Goal: Task Accomplishment & Management: Use online tool/utility

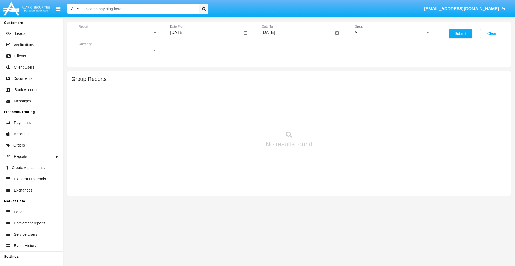
click at [118, 33] on span "Report" at bounding box center [116, 32] width 74 height 5
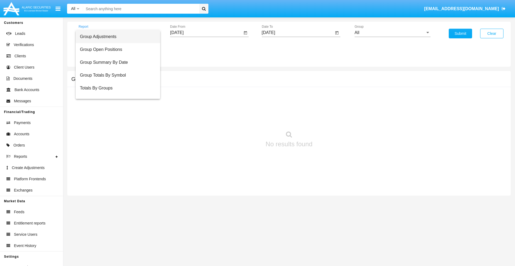
click at [116, 37] on span "Group Adjustments" at bounding box center [118, 36] width 76 height 13
click at [206, 33] on input "[DATE]" at bounding box center [206, 32] width 72 height 5
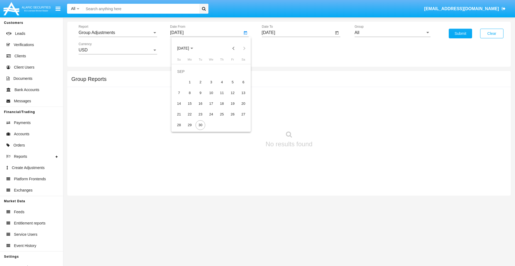
click at [188, 48] on span "[DATE]" at bounding box center [183, 48] width 12 height 4
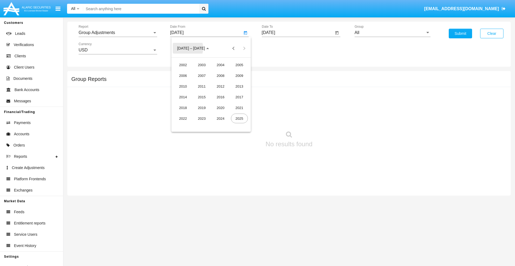
click at [239, 119] on div "2025" at bounding box center [239, 119] width 17 height 10
click at [202, 86] on div "JUN" at bounding box center [201, 87] width 17 height 10
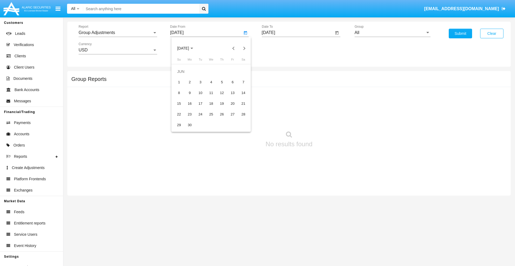
click at [190, 125] on div "30" at bounding box center [190, 125] width 10 height 10
type input "06/30/25"
click at [298, 33] on input "[DATE]" at bounding box center [298, 32] width 72 height 5
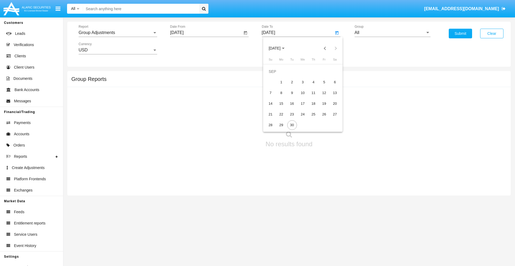
click at [279, 48] on span "[DATE]" at bounding box center [275, 48] width 12 height 4
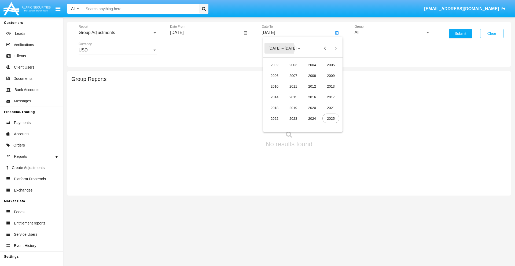
click at [331, 119] on div "2025" at bounding box center [331, 119] width 17 height 10
click at [275, 97] on div "SEP" at bounding box center [274, 97] width 17 height 10
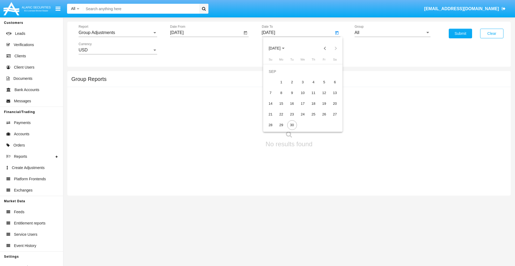
click at [292, 125] on div "30" at bounding box center [292, 125] width 10 height 10
type input "[DATE]"
click at [393, 33] on input "All" at bounding box center [393, 32] width 76 height 5
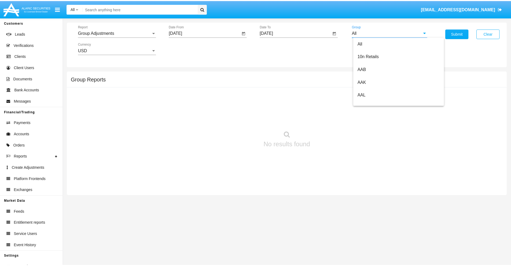
scroll to position [120, 0]
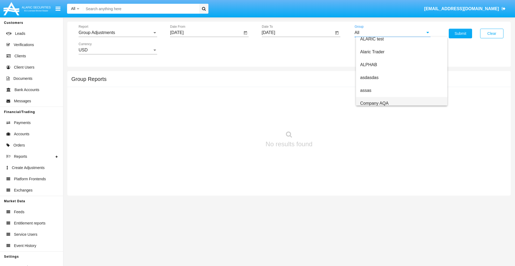
click at [374, 103] on span "Company AQA" at bounding box center [374, 103] width 28 height 5
type input "Company AQA"
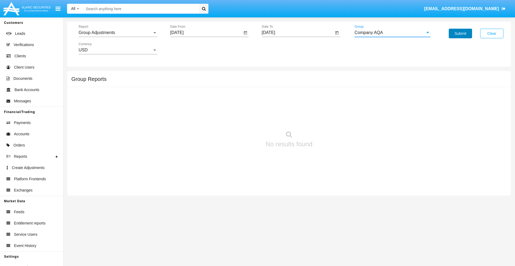
click at [460, 34] on button "Submit" at bounding box center [460, 34] width 23 height 10
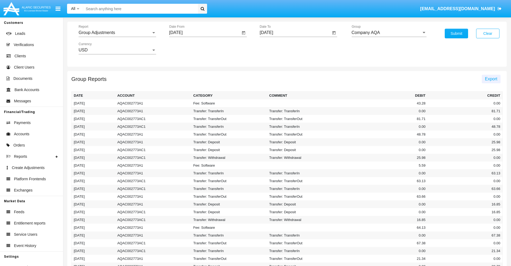
click at [491, 79] on span "Export" at bounding box center [491, 79] width 12 height 5
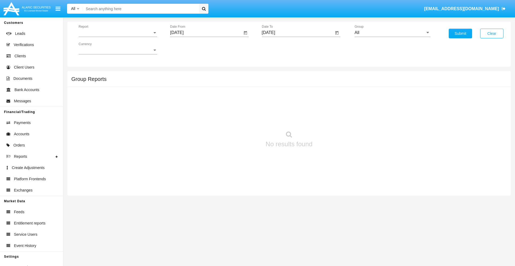
click at [118, 33] on span "Report" at bounding box center [116, 32] width 74 height 5
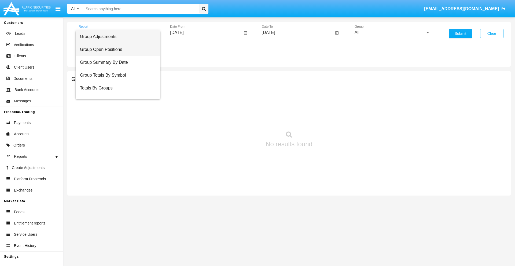
click at [116, 50] on span "Group Open Positions" at bounding box center [118, 49] width 76 height 13
click at [206, 33] on input "[DATE]" at bounding box center [206, 32] width 72 height 5
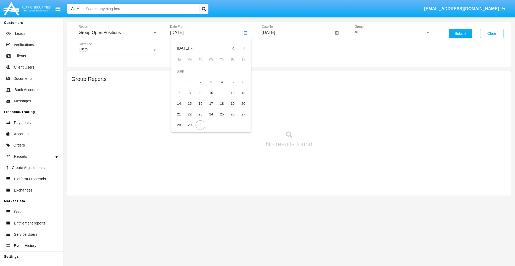
click at [188, 48] on span "SEP 2025" at bounding box center [183, 48] width 12 height 4
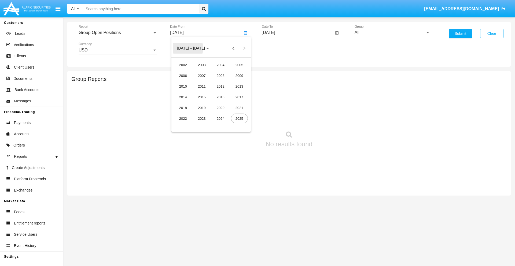
click at [239, 119] on div "2025" at bounding box center [239, 119] width 17 height 10
click at [239, 86] on div "AUG" at bounding box center [239, 87] width 17 height 10
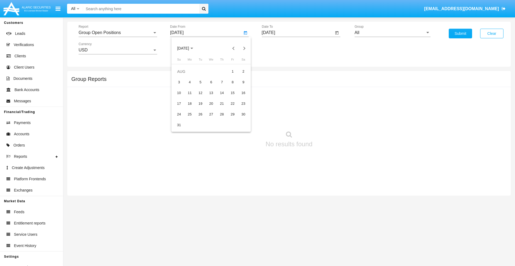
click at [243, 114] on div "30" at bounding box center [244, 115] width 10 height 10
type input "08/30/25"
click at [298, 33] on input "[DATE]" at bounding box center [298, 32] width 72 height 5
click at [279, 48] on span "[DATE]" at bounding box center [275, 48] width 12 height 4
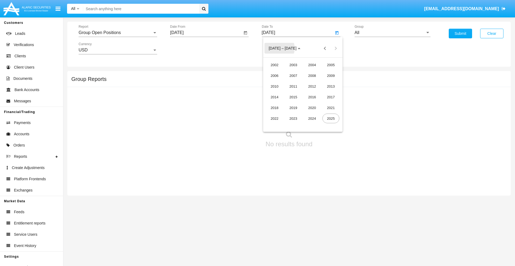
click at [331, 119] on div "2025" at bounding box center [331, 119] width 17 height 10
click at [275, 97] on div "SEP" at bounding box center [274, 97] width 17 height 10
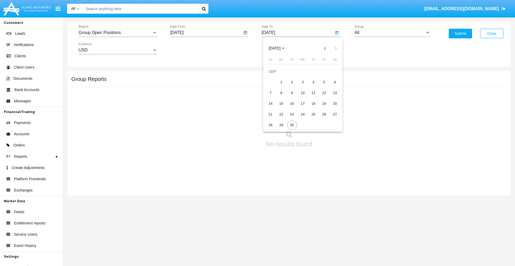
click at [292, 125] on div "30" at bounding box center [292, 125] width 10 height 10
type input "[DATE]"
click at [393, 33] on input "All" at bounding box center [393, 32] width 76 height 5
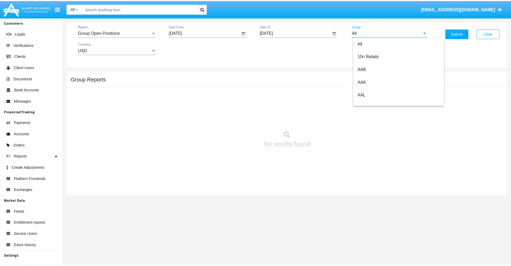
scroll to position [288, 0]
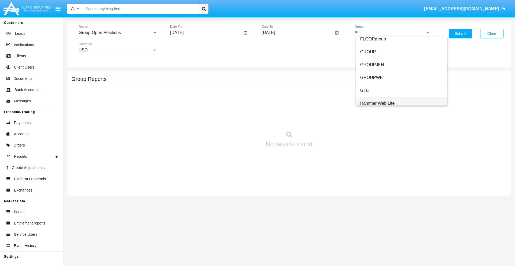
click at [378, 103] on span "Hammer Web Lite" at bounding box center [377, 103] width 35 height 5
type input "Hammer Web Lite"
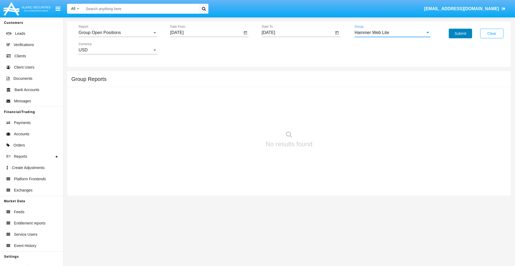
click at [460, 34] on button "Submit" at bounding box center [460, 34] width 23 height 10
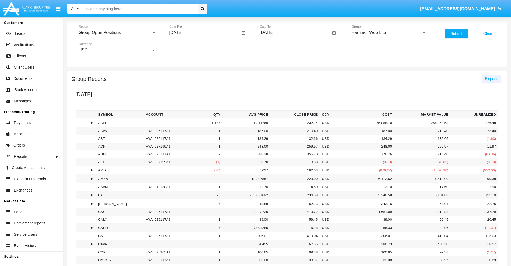
click at [491, 79] on span "Export" at bounding box center [491, 79] width 12 height 5
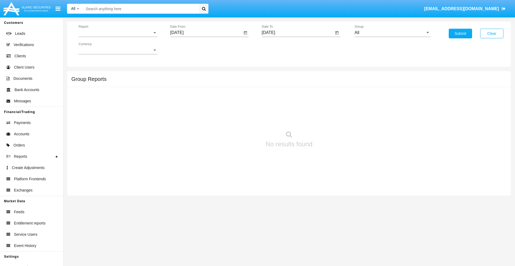
click at [118, 33] on span "Report" at bounding box center [116, 32] width 74 height 5
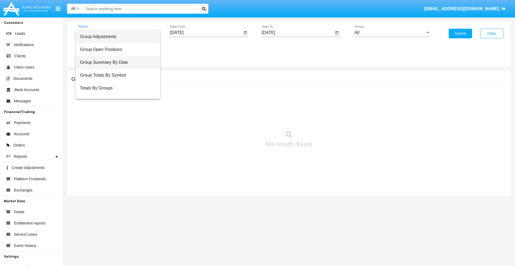
click at [116, 63] on span "Group Summary By Date" at bounding box center [118, 62] width 76 height 13
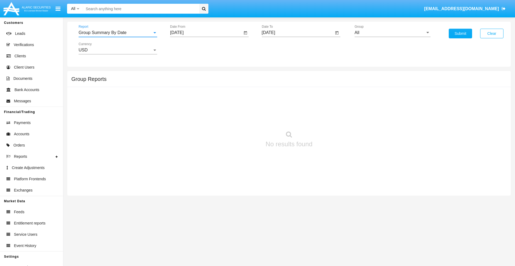
click at [206, 33] on input "[DATE]" at bounding box center [206, 32] width 72 height 5
click at [188, 48] on span "SEP 2025" at bounding box center [183, 48] width 12 height 4
click at [239, 119] on div "2025" at bounding box center [239, 119] width 17 height 10
click at [239, 86] on div "AUG" at bounding box center [239, 87] width 17 height 10
click at [243, 114] on div "30" at bounding box center [244, 115] width 10 height 10
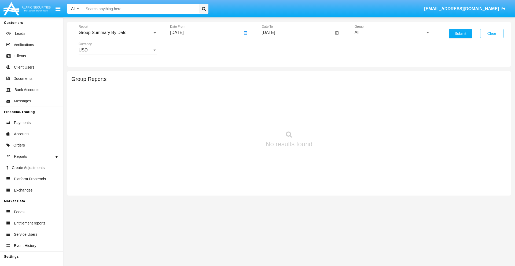
type input "08/30/25"
click at [298, 33] on input "[DATE]" at bounding box center [298, 32] width 72 height 5
click at [279, 48] on span "SEP 2025" at bounding box center [275, 48] width 12 height 4
click at [331, 119] on div "2025" at bounding box center [331, 119] width 17 height 10
click at [275, 97] on div "SEP" at bounding box center [274, 97] width 17 height 10
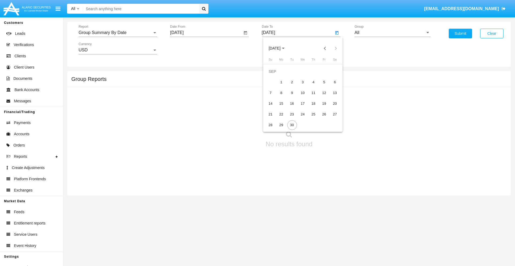
click at [292, 125] on div "30" at bounding box center [292, 125] width 10 height 10
type input "[DATE]"
click at [393, 33] on input "All" at bounding box center [393, 32] width 76 height 5
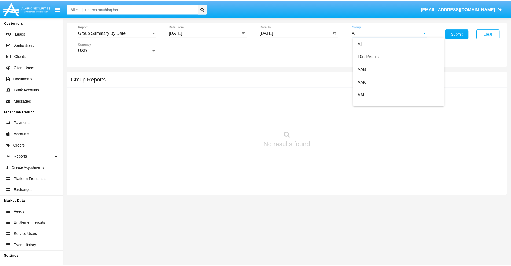
scroll to position [288, 0]
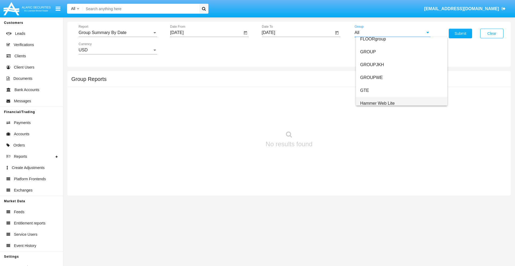
click at [378, 103] on span "Hammer Web Lite" at bounding box center [377, 103] width 35 height 5
type input "Hammer Web Lite"
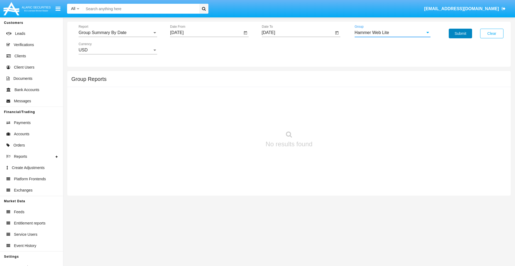
click at [460, 34] on button "Submit" at bounding box center [460, 34] width 23 height 10
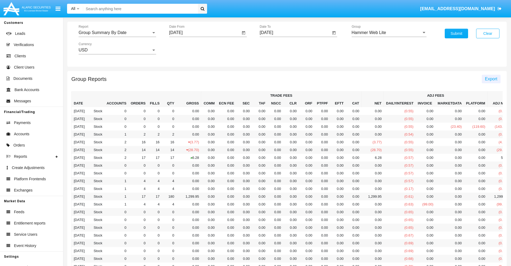
click at [491, 79] on span "Export" at bounding box center [491, 79] width 12 height 5
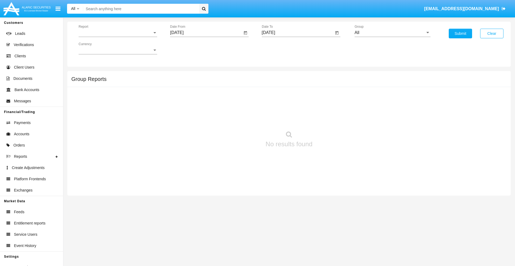
click at [118, 33] on span "Report" at bounding box center [116, 32] width 74 height 5
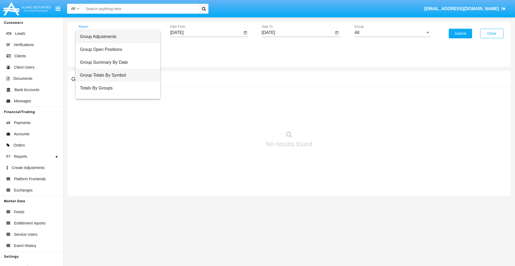
click at [116, 75] on span "Group Totals By Symbol" at bounding box center [118, 75] width 76 height 13
click at [206, 33] on input "[DATE]" at bounding box center [206, 32] width 72 height 5
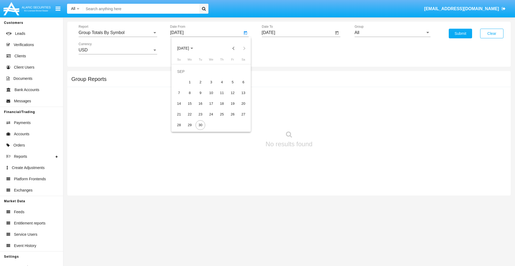
click at [188, 48] on span "[DATE]" at bounding box center [183, 48] width 12 height 4
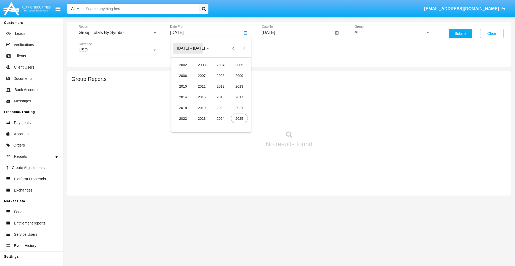
click at [239, 119] on div "2025" at bounding box center [239, 119] width 17 height 10
click at [239, 86] on div "AUG" at bounding box center [239, 87] width 17 height 10
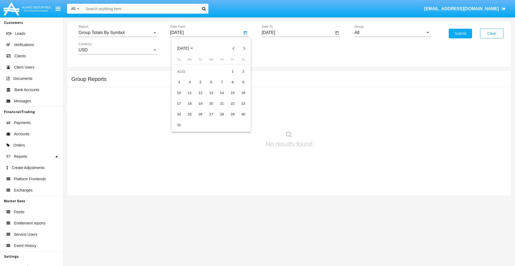
click at [243, 114] on div "30" at bounding box center [244, 115] width 10 height 10
type input "08/30/25"
click at [298, 33] on input "[DATE]" at bounding box center [298, 32] width 72 height 5
click at [279, 48] on span "[DATE]" at bounding box center [275, 48] width 12 height 4
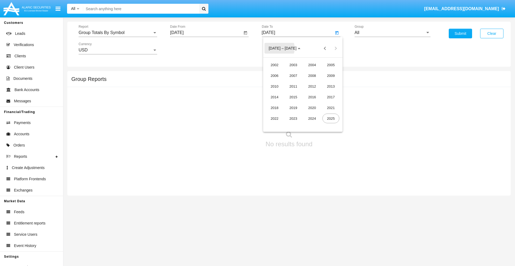
click at [331, 119] on div "2025" at bounding box center [331, 119] width 17 height 10
click at [275, 97] on div "SEP" at bounding box center [274, 97] width 17 height 10
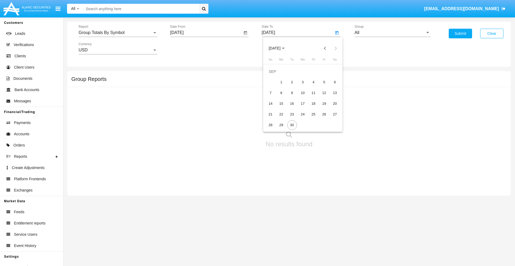
click at [292, 125] on div "30" at bounding box center [292, 125] width 10 height 10
type input "[DATE]"
click at [393, 33] on input "All" at bounding box center [393, 32] width 76 height 5
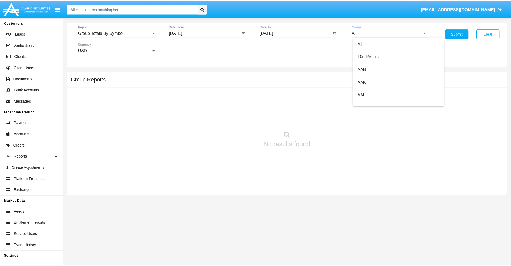
scroll to position [288, 0]
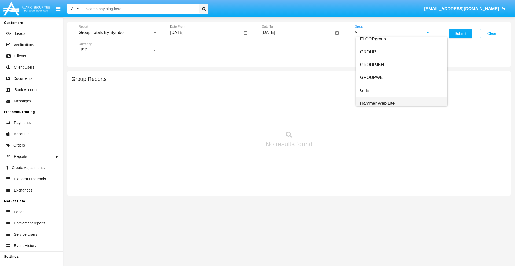
click at [378, 103] on span "Hammer Web Lite" at bounding box center [377, 103] width 35 height 5
type input "Hammer Web Lite"
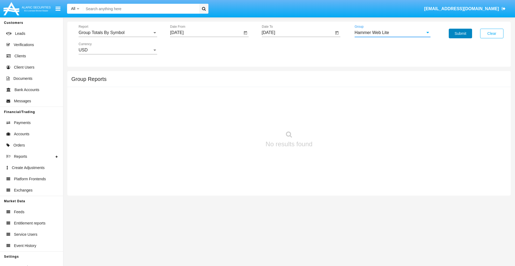
click at [460, 34] on button "Submit" at bounding box center [460, 34] width 23 height 10
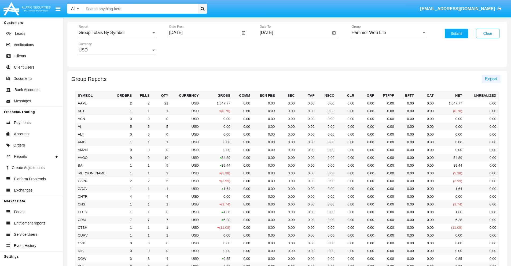
click at [491, 79] on span "Export" at bounding box center [491, 79] width 12 height 5
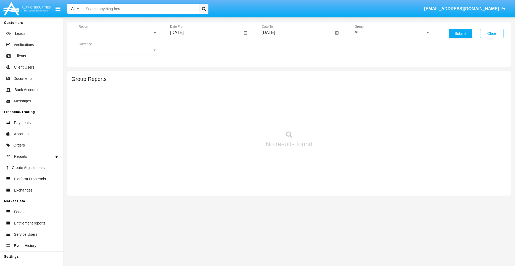
click at [118, 33] on span "Report" at bounding box center [116, 32] width 74 height 5
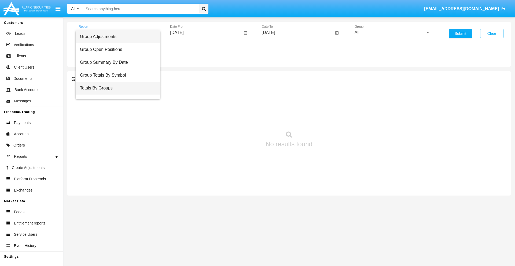
click at [116, 88] on span "Totals By Groups" at bounding box center [118, 88] width 76 height 13
click at [206, 33] on input "[DATE]" at bounding box center [206, 32] width 72 height 5
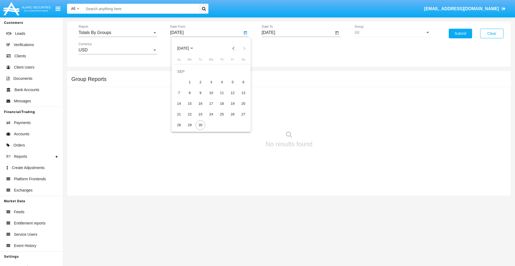
click at [188, 48] on span "[DATE]" at bounding box center [183, 48] width 12 height 4
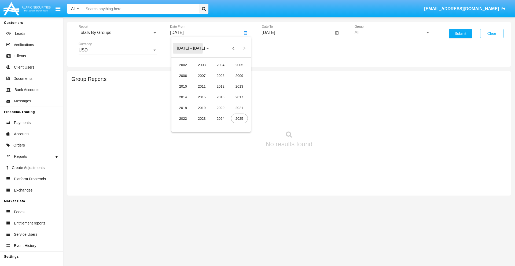
click at [239, 119] on div "2025" at bounding box center [239, 119] width 17 height 10
click at [183, 97] on div "SEP" at bounding box center [183, 97] width 17 height 10
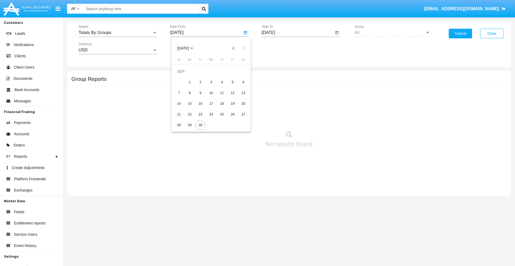
click at [190, 104] on div "15" at bounding box center [190, 104] width 10 height 10
type input "[DATE]"
click at [298, 33] on input "[DATE]" at bounding box center [298, 32] width 72 height 5
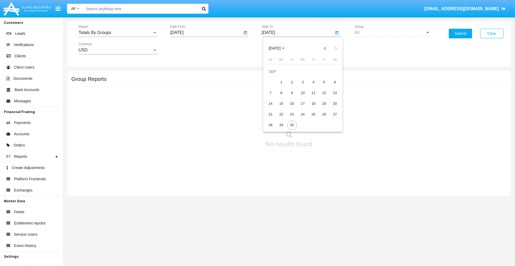
click at [279, 48] on span "[DATE]" at bounding box center [275, 48] width 12 height 4
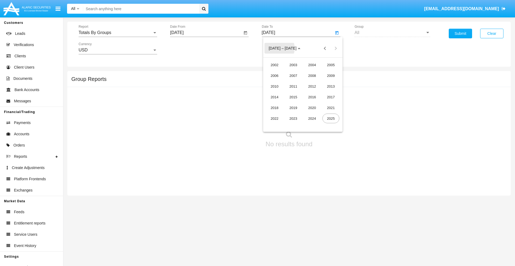
click at [331, 119] on div "2025" at bounding box center [331, 119] width 17 height 10
click at [275, 97] on div "SEP" at bounding box center [274, 97] width 17 height 10
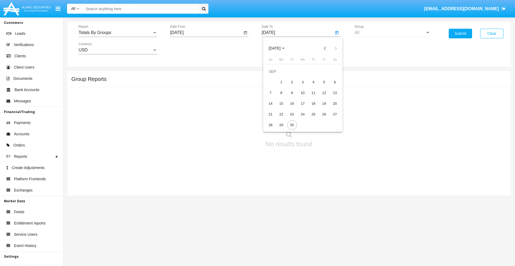
click at [292, 125] on div "30" at bounding box center [292, 125] width 10 height 10
type input "[DATE]"
click at [460, 34] on button "Submit" at bounding box center [460, 34] width 23 height 10
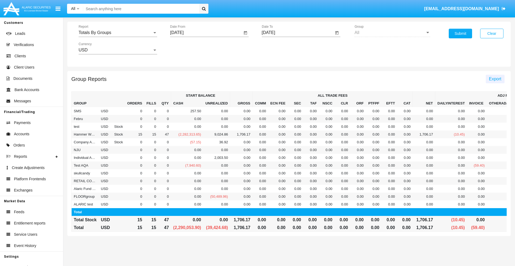
click at [495, 79] on span "Export" at bounding box center [495, 79] width 12 height 5
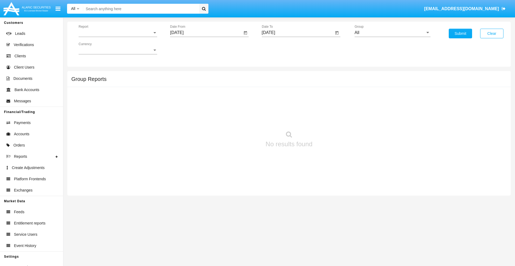
click at [118, 33] on span "Report" at bounding box center [116, 32] width 74 height 5
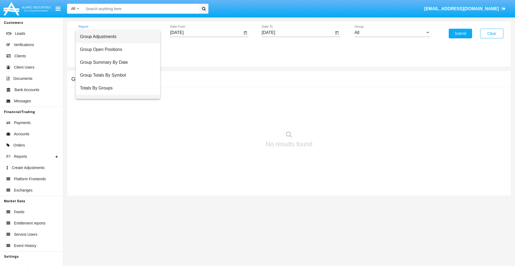
click at [116, 95] on span "Group Fees By Destination" at bounding box center [118, 101] width 76 height 13
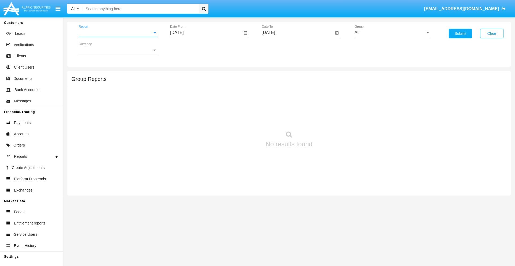
scroll to position [9, 0]
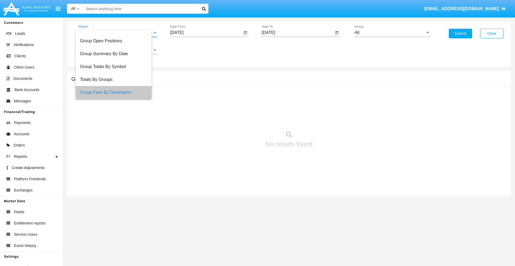
click at [206, 33] on input "[DATE]" at bounding box center [206, 32] width 72 height 5
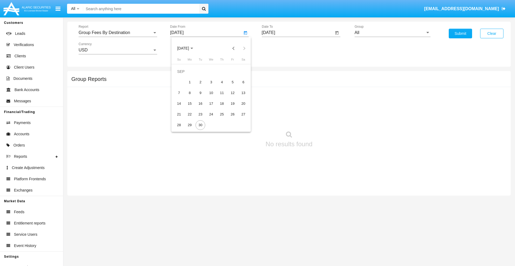
click at [188, 48] on span "[DATE]" at bounding box center [183, 48] width 12 height 4
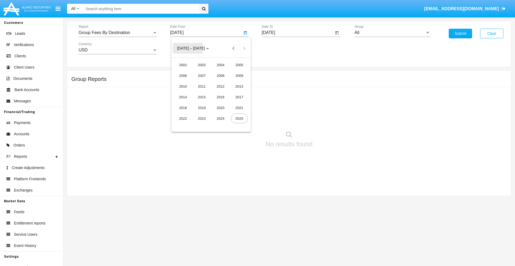
click at [239, 119] on div "2025" at bounding box center [239, 119] width 17 height 10
click at [221, 86] on div "[DATE]" at bounding box center [220, 87] width 17 height 10
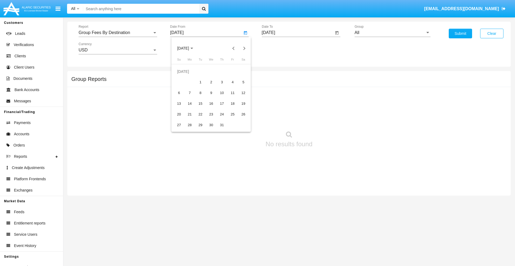
click at [211, 125] on div "30" at bounding box center [211, 125] width 10 height 10
type input "07/30/25"
click at [298, 33] on input "[DATE]" at bounding box center [298, 32] width 72 height 5
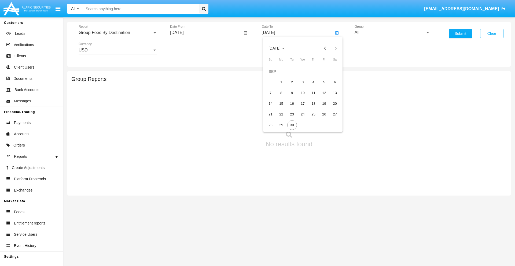
click at [279, 48] on span "[DATE]" at bounding box center [275, 48] width 12 height 4
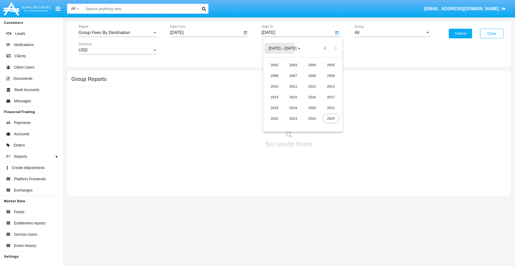
click at [331, 119] on div "2025" at bounding box center [331, 119] width 17 height 10
click at [275, 97] on div "SEP" at bounding box center [274, 97] width 17 height 10
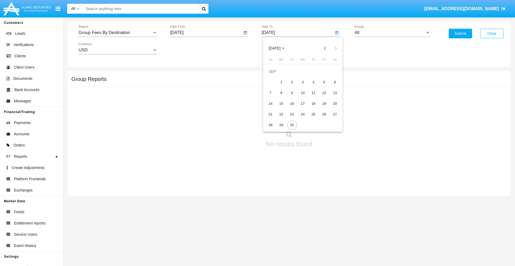
click at [292, 125] on div "30" at bounding box center [292, 125] width 10 height 10
type input "[DATE]"
click at [393, 33] on input "All" at bounding box center [393, 32] width 76 height 5
type input "Hammer Web Lite"
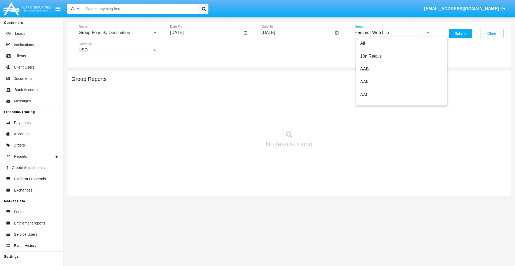
scroll to position [0, 0]
click at [460, 34] on button "Submit" at bounding box center [460, 34] width 23 height 10
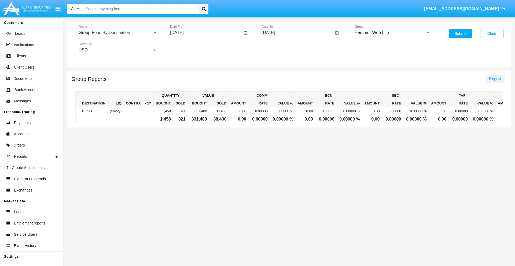
click at [495, 79] on span "Export" at bounding box center [495, 79] width 12 height 5
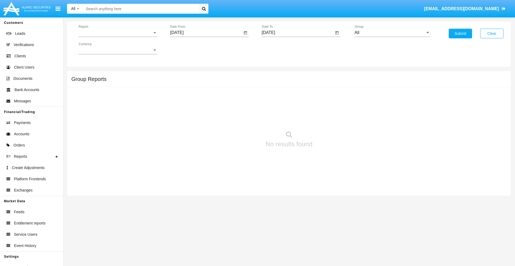
click at [118, 33] on span "Report" at bounding box center [116, 32] width 74 height 5
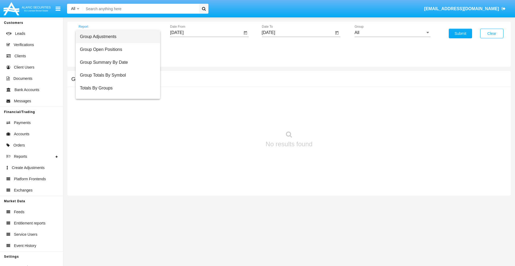
scroll to position [21, 0]
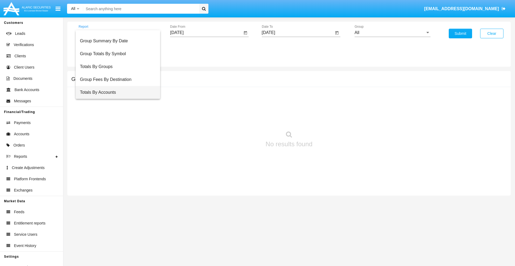
click at [116, 93] on span "Totals By Accounts" at bounding box center [118, 92] width 76 height 13
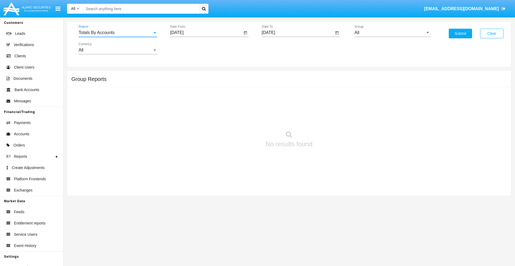
click at [206, 33] on input "[DATE]" at bounding box center [206, 32] width 72 height 5
click at [188, 48] on span "[DATE]" at bounding box center [183, 48] width 12 height 4
click at [239, 119] on div "2025" at bounding box center [239, 119] width 17 height 10
click at [183, 97] on div "SEP" at bounding box center [183, 97] width 17 height 10
click at [190, 104] on div "15" at bounding box center [190, 104] width 10 height 10
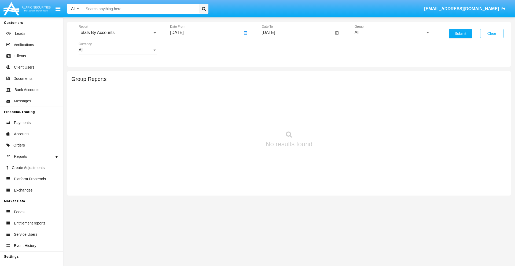
type input "[DATE]"
click at [298, 33] on input "[DATE]" at bounding box center [298, 32] width 72 height 5
click at [279, 48] on span "[DATE]" at bounding box center [275, 48] width 12 height 4
click at [331, 119] on div "2025" at bounding box center [331, 119] width 17 height 10
click at [275, 97] on div "SEP" at bounding box center [274, 97] width 17 height 10
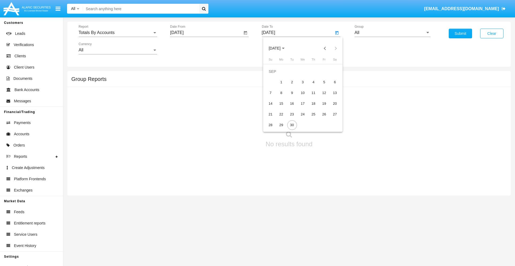
click at [292, 125] on div "30" at bounding box center [292, 125] width 10 height 10
type input "[DATE]"
click at [393, 33] on input "All" at bounding box center [393, 32] width 76 height 5
type input "Hammer Web Lite"
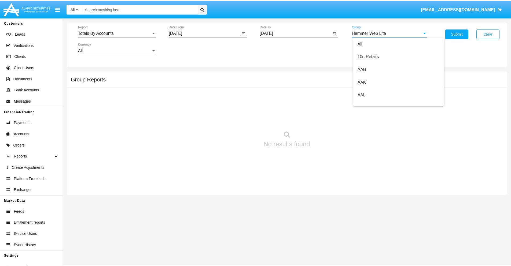
scroll to position [0, 0]
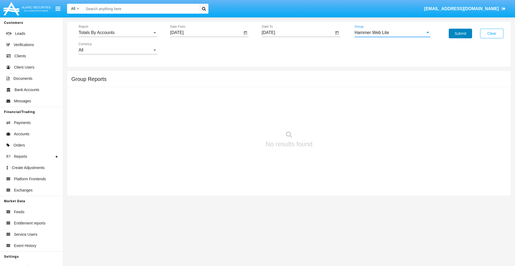
click at [460, 34] on button "Submit" at bounding box center [460, 34] width 23 height 10
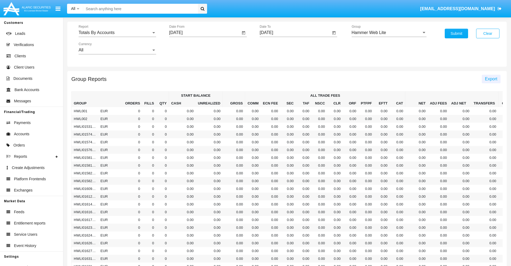
click at [491, 79] on span "Export" at bounding box center [491, 79] width 12 height 5
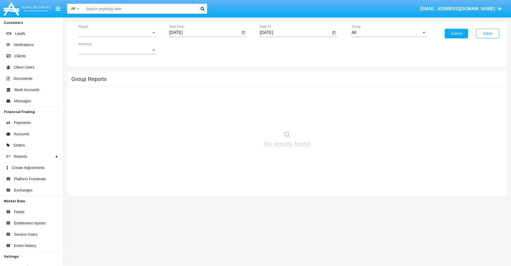
click at [117, 33] on span "Report" at bounding box center [115, 32] width 73 height 5
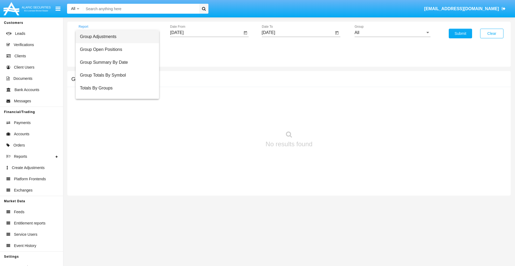
click at [115, 37] on span "Group Adjustments" at bounding box center [117, 36] width 75 height 13
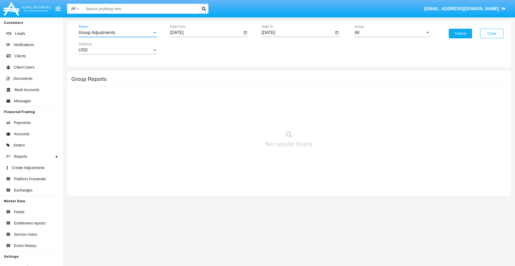
click at [206, 33] on input "[DATE]" at bounding box center [206, 32] width 72 height 5
click at [188, 48] on span "[DATE]" at bounding box center [183, 48] width 12 height 4
click at [202, 108] on div "2019" at bounding box center [201, 108] width 17 height 10
click at [183, 76] on div "JAN" at bounding box center [183, 76] width 17 height 10
click at [200, 82] on div "1" at bounding box center [201, 83] width 10 height 10
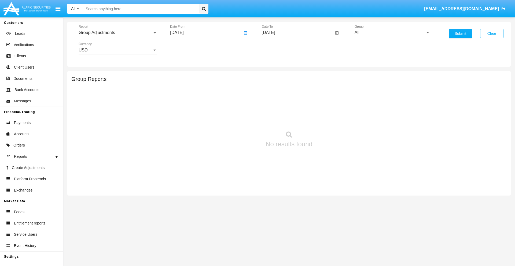
type input "[DATE]"
click at [298, 33] on input "[DATE]" at bounding box center [298, 32] width 72 height 5
click at [279, 48] on span "[DATE]" at bounding box center [275, 48] width 12 height 4
click at [293, 108] on div "2019" at bounding box center [293, 108] width 17 height 10
click at [275, 76] on div "JAN" at bounding box center [274, 76] width 17 height 10
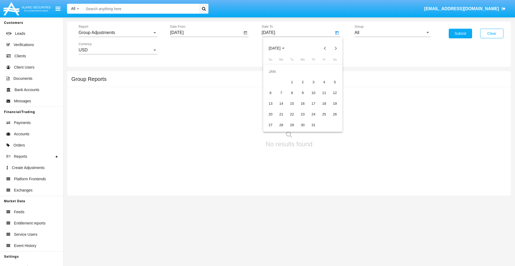
click at [292, 82] on div "1" at bounding box center [292, 83] width 10 height 10
type input "[DATE]"
click at [393, 33] on input "All" at bounding box center [393, 32] width 76 height 5
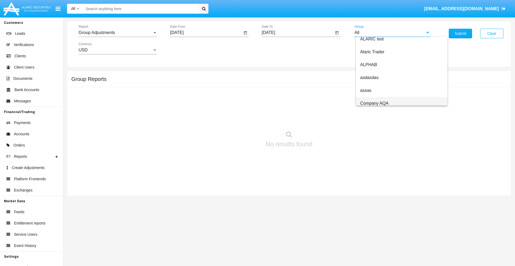
click at [374, 103] on span "Company AQA" at bounding box center [374, 103] width 28 height 5
type input "Company AQA"
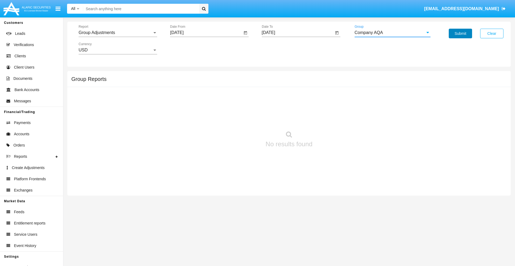
click at [460, 34] on button "Submit" at bounding box center [460, 34] width 23 height 10
click at [118, 33] on span "Report" at bounding box center [116, 32] width 74 height 5
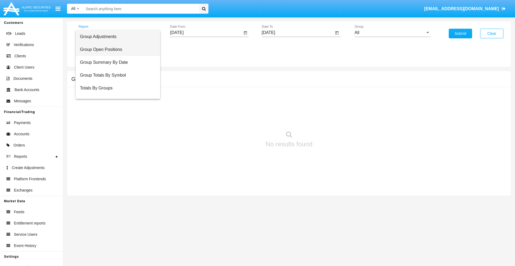
click at [116, 50] on span "Group Open Positions" at bounding box center [118, 49] width 76 height 13
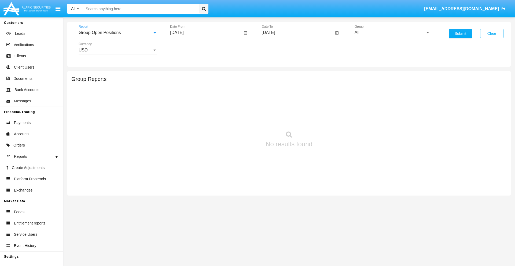
click at [206, 33] on input "[DATE]" at bounding box center [206, 32] width 72 height 5
click at [188, 48] on span "[DATE]" at bounding box center [183, 48] width 12 height 4
click at [202, 108] on div "2019" at bounding box center [201, 108] width 17 height 10
click at [183, 76] on div "JAN" at bounding box center [183, 76] width 17 height 10
click at [200, 82] on div "1" at bounding box center [201, 83] width 10 height 10
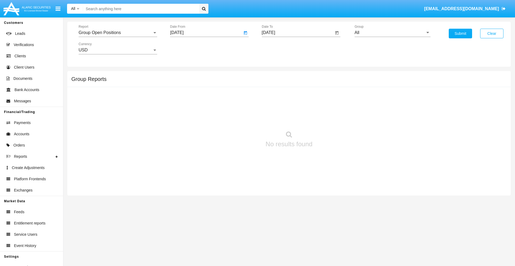
type input "[DATE]"
click at [298, 33] on input "[DATE]" at bounding box center [298, 32] width 72 height 5
click at [279, 48] on span "[DATE]" at bounding box center [275, 48] width 12 height 4
click at [293, 108] on div "2019" at bounding box center [293, 108] width 17 height 10
click at [275, 76] on div "JAN" at bounding box center [274, 76] width 17 height 10
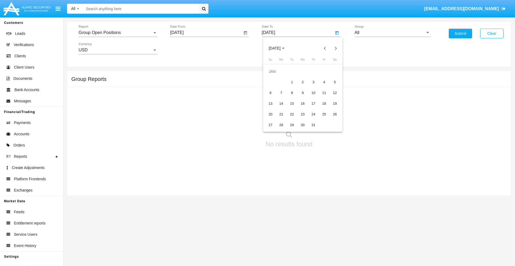
click at [292, 82] on div "1" at bounding box center [292, 83] width 10 height 10
type input "[DATE]"
click at [393, 33] on input "All" at bounding box center [393, 32] width 76 height 5
click at [374, 221] on span "Company AQA" at bounding box center [374, 223] width 28 height 5
type input "Company AQA"
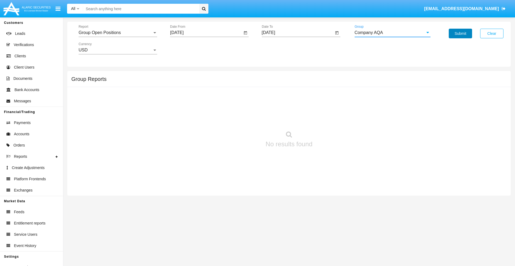
click at [460, 34] on button "Submit" at bounding box center [460, 34] width 23 height 10
click at [118, 33] on span "Report" at bounding box center [116, 32] width 74 height 5
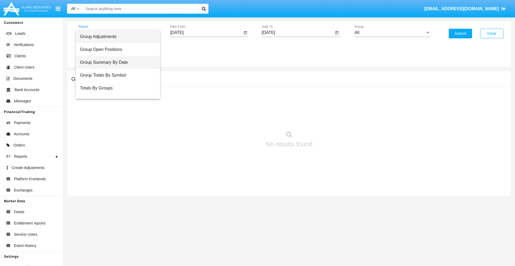
click at [116, 63] on span "Group Summary By Date" at bounding box center [118, 62] width 76 height 13
click at [206, 33] on input "[DATE]" at bounding box center [206, 32] width 72 height 5
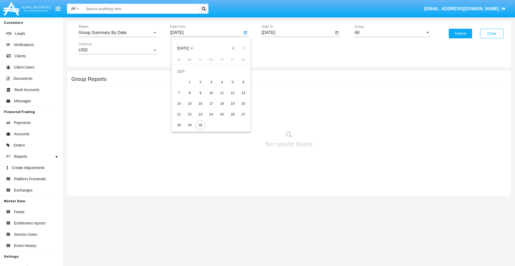
click at [188, 48] on span "[DATE]" at bounding box center [183, 48] width 12 height 4
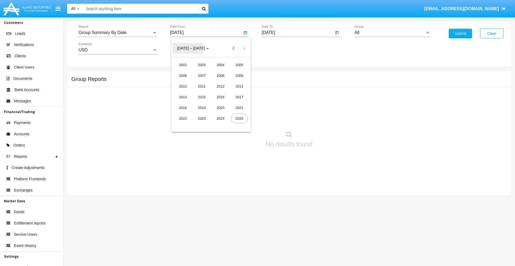
click at [202, 108] on div "2019" at bounding box center [201, 108] width 17 height 10
click at [183, 76] on div "JAN" at bounding box center [183, 76] width 17 height 10
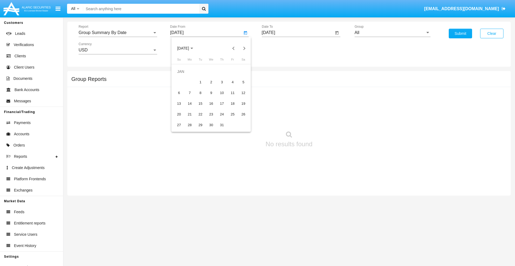
click at [200, 82] on div "1" at bounding box center [201, 83] width 10 height 10
type input "[DATE]"
click at [298, 33] on input "[DATE]" at bounding box center [298, 32] width 72 height 5
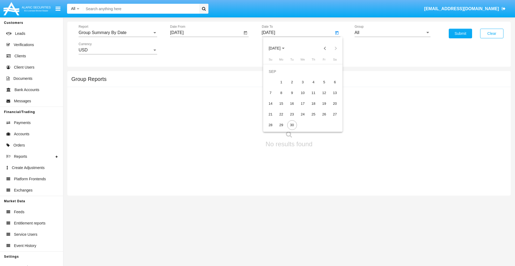
click at [279, 48] on span "[DATE]" at bounding box center [275, 48] width 12 height 4
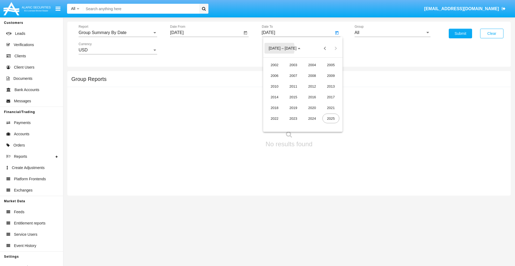
click at [293, 108] on div "2019" at bounding box center [293, 108] width 17 height 10
click at [275, 76] on div "JAN" at bounding box center [274, 76] width 17 height 10
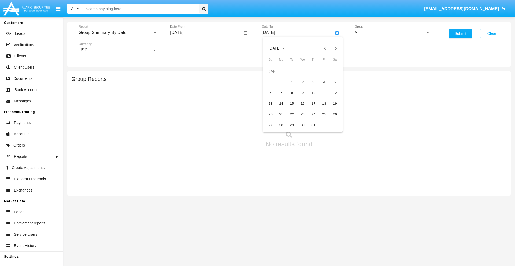
click at [292, 82] on div "1" at bounding box center [292, 83] width 10 height 10
type input "[DATE]"
click at [393, 33] on input "All" at bounding box center [393, 32] width 76 height 5
click at [374, 221] on span "Company AQA" at bounding box center [374, 223] width 28 height 5
type input "Company AQA"
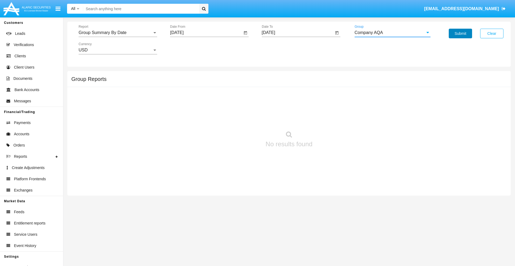
click at [460, 34] on button "Submit" at bounding box center [460, 34] width 23 height 10
click at [118, 33] on span "Report" at bounding box center [116, 32] width 74 height 5
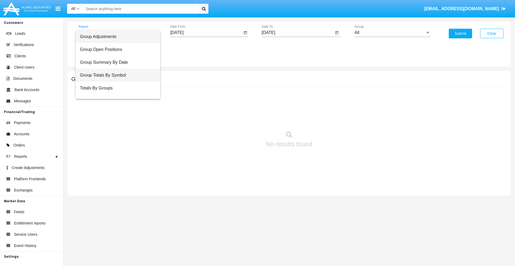
click at [116, 75] on span "Group Totals By Symbol" at bounding box center [118, 75] width 76 height 13
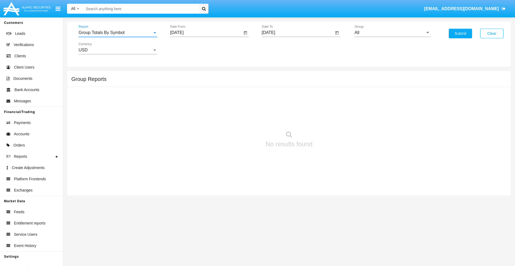
click at [206, 33] on input "[DATE]" at bounding box center [206, 32] width 72 height 5
click at [188, 48] on span "[DATE]" at bounding box center [183, 48] width 12 height 4
click at [202, 108] on div "2019" at bounding box center [201, 108] width 17 height 10
click at [183, 76] on div "JAN" at bounding box center [183, 76] width 17 height 10
click at [200, 82] on div "1" at bounding box center [201, 83] width 10 height 10
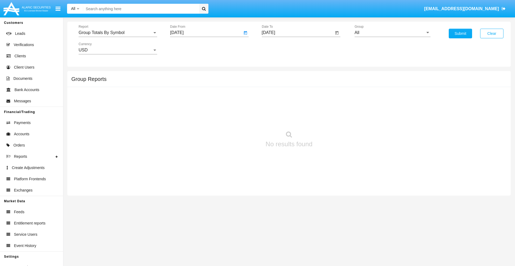
type input "[DATE]"
click at [298, 33] on input "[DATE]" at bounding box center [298, 32] width 72 height 5
click at [279, 48] on span "[DATE]" at bounding box center [275, 48] width 12 height 4
click at [293, 108] on div "2019" at bounding box center [293, 108] width 17 height 10
click at [275, 76] on div "JAN" at bounding box center [274, 76] width 17 height 10
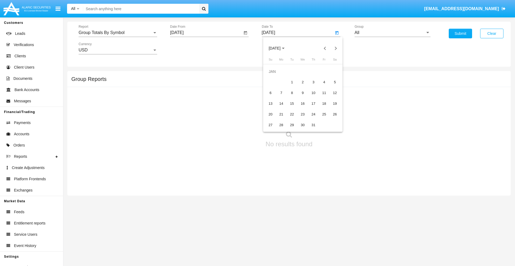
click at [292, 82] on div "1" at bounding box center [292, 83] width 10 height 10
type input "[DATE]"
click at [393, 33] on input "All" at bounding box center [393, 32] width 76 height 5
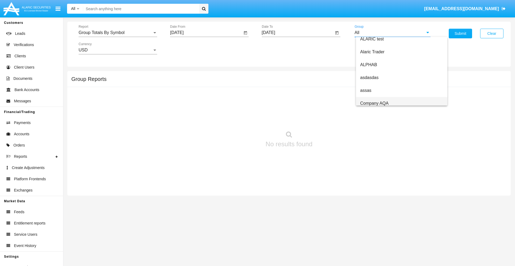
click at [374, 103] on span "Company AQA" at bounding box center [374, 103] width 28 height 5
type input "Company AQA"
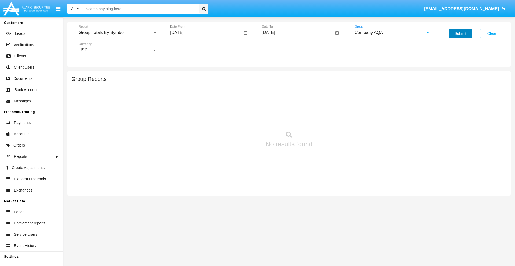
click at [460, 34] on button "Submit" at bounding box center [460, 34] width 23 height 10
click at [117, 33] on span "Report" at bounding box center [115, 32] width 73 height 5
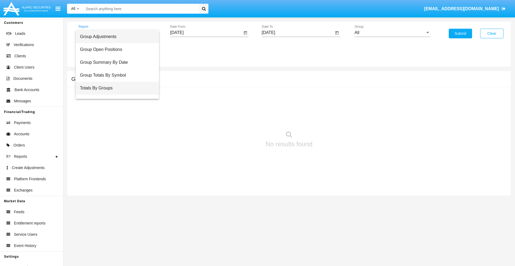
click at [115, 88] on span "Totals By Groups" at bounding box center [117, 88] width 75 height 13
click at [206, 33] on input "[DATE]" at bounding box center [206, 32] width 72 height 5
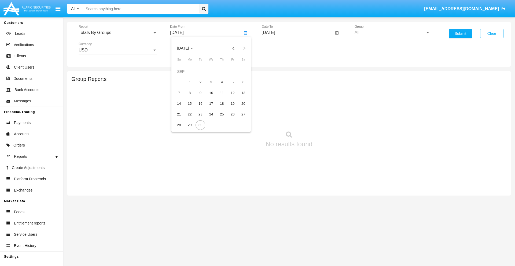
click at [188, 48] on span "[DATE]" at bounding box center [183, 48] width 12 height 4
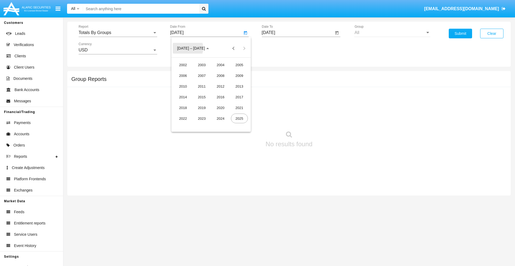
click at [202, 108] on div "2019" at bounding box center [201, 108] width 17 height 10
click at [183, 76] on div "JAN" at bounding box center [183, 76] width 17 height 10
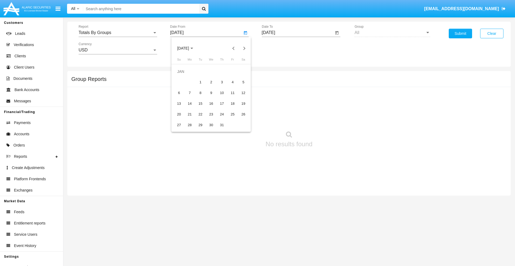
click at [200, 82] on div "1" at bounding box center [201, 83] width 10 height 10
type input "[DATE]"
click at [298, 33] on input "[DATE]" at bounding box center [298, 32] width 72 height 5
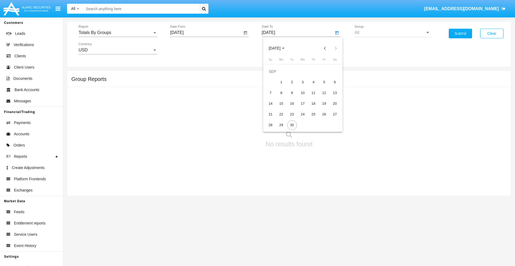
click at [279, 48] on span "[DATE]" at bounding box center [275, 48] width 12 height 4
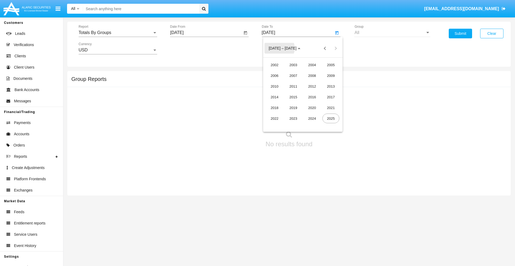
click at [293, 108] on div "2019" at bounding box center [293, 108] width 17 height 10
click at [275, 76] on div "JAN" at bounding box center [274, 76] width 17 height 10
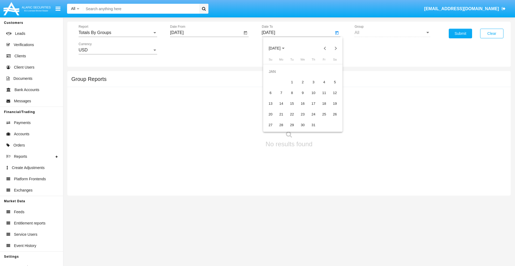
click at [292, 82] on div "1" at bounding box center [292, 83] width 10 height 10
type input "01/01/19"
click at [460, 34] on button "Submit" at bounding box center [460, 34] width 23 height 10
click at [118, 33] on span "Report" at bounding box center [116, 32] width 74 height 5
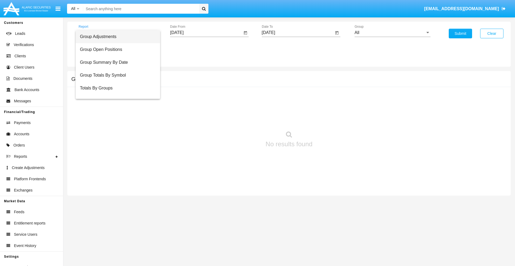
scroll to position [9, 0]
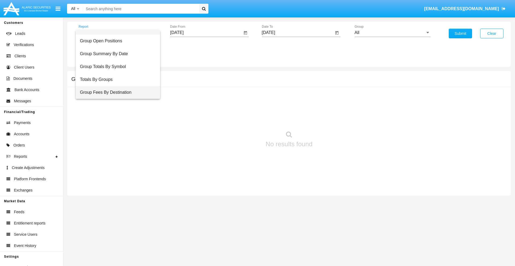
click at [116, 93] on span "Group Fees By Destination" at bounding box center [118, 92] width 76 height 13
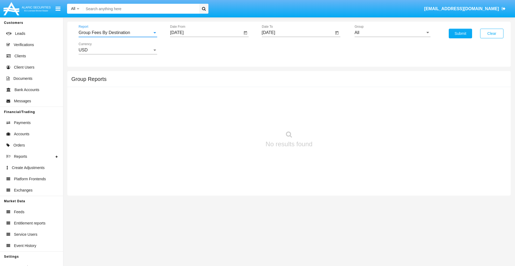
click at [206, 33] on input "[DATE]" at bounding box center [206, 32] width 72 height 5
click at [188, 48] on span "[DATE]" at bounding box center [183, 48] width 12 height 4
click at [202, 108] on div "2019" at bounding box center [201, 108] width 17 height 10
click at [183, 76] on div "JAN" at bounding box center [183, 76] width 17 height 10
click at [200, 82] on div "1" at bounding box center [201, 83] width 10 height 10
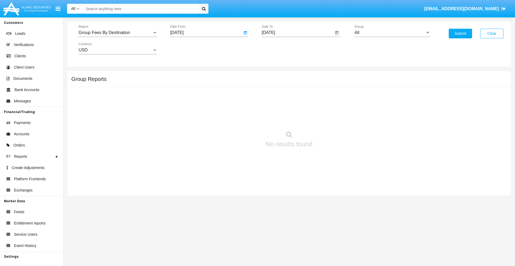
type input "01/01/19"
click at [298, 33] on input "[DATE]" at bounding box center [298, 32] width 72 height 5
click at [279, 48] on span "SEP 2025" at bounding box center [275, 48] width 12 height 4
click at [293, 108] on div "2019" at bounding box center [293, 108] width 17 height 10
click at [275, 76] on div "JAN" at bounding box center [274, 76] width 17 height 10
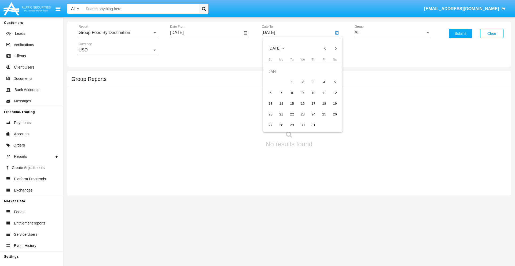
click at [292, 82] on div "1" at bounding box center [292, 83] width 10 height 10
type input "01/01/19"
click at [393, 33] on input "All" at bounding box center [393, 32] width 76 height 5
click at [374, 221] on span "Company AQA" at bounding box center [374, 223] width 28 height 5
type input "Company AQA"
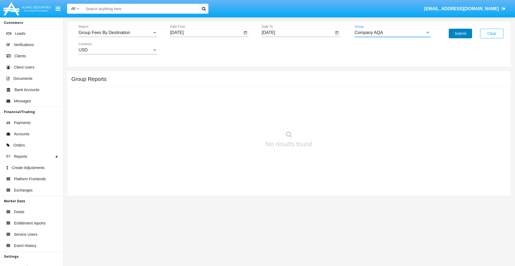
click at [460, 34] on button "Submit" at bounding box center [460, 34] width 23 height 10
click at [118, 33] on span "Report" at bounding box center [116, 32] width 74 height 5
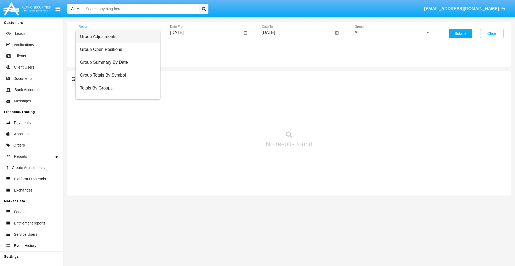
scroll to position [21, 0]
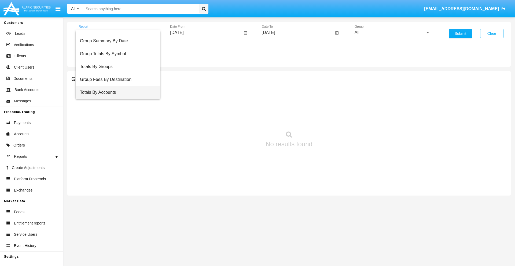
click at [116, 93] on span "Totals By Accounts" at bounding box center [118, 92] width 76 height 13
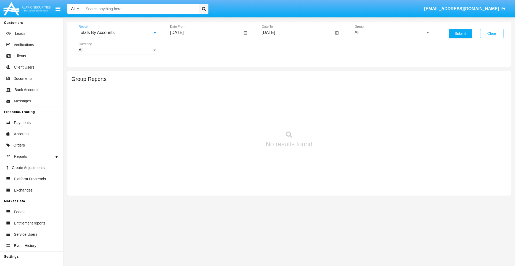
click at [206, 33] on input "[DATE]" at bounding box center [206, 32] width 72 height 5
click at [188, 48] on span "[DATE]" at bounding box center [183, 48] width 12 height 4
click at [202, 108] on div "2019" at bounding box center [201, 108] width 17 height 10
click at [183, 76] on div "JAN" at bounding box center [183, 76] width 17 height 10
click at [200, 82] on div "1" at bounding box center [201, 83] width 10 height 10
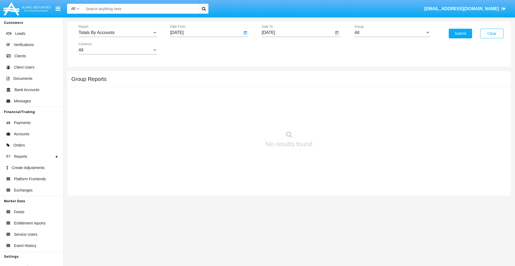
type input "01/01/19"
click at [298, 33] on input "[DATE]" at bounding box center [298, 32] width 72 height 5
click at [279, 48] on span "[DATE]" at bounding box center [275, 48] width 12 height 4
click at [293, 108] on div "2019" at bounding box center [293, 108] width 17 height 10
click at [275, 76] on div "JAN" at bounding box center [274, 76] width 17 height 10
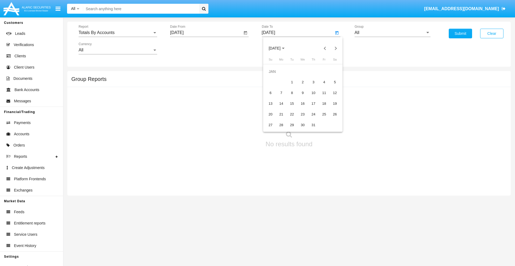
click at [292, 82] on div "1" at bounding box center [292, 83] width 10 height 10
type input "01/01/19"
click at [393, 33] on input "All" at bounding box center [393, 32] width 76 height 5
click at [374, 221] on span "Company AQA" at bounding box center [374, 223] width 28 height 5
type input "Company AQA"
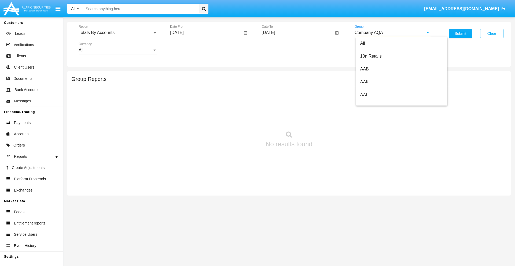
scroll to position [0, 0]
click at [460, 34] on button "Submit" at bounding box center [460, 34] width 23 height 10
click at [118, 33] on span "Report" at bounding box center [116, 32] width 74 height 5
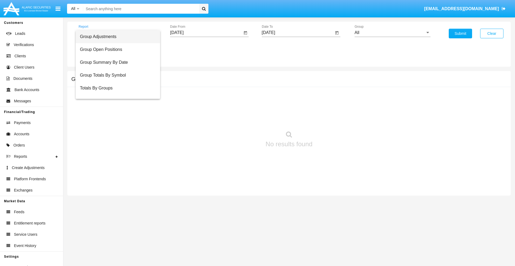
click at [116, 37] on span "Group Adjustments" at bounding box center [118, 36] width 76 height 13
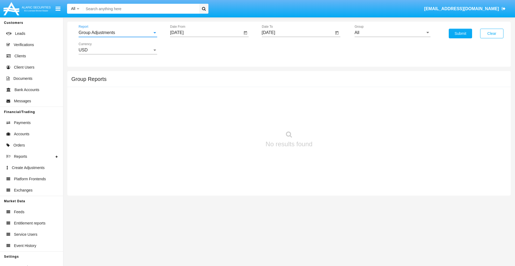
click at [206, 33] on input "[DATE]" at bounding box center [206, 32] width 72 height 5
click at [188, 48] on span "[DATE]" at bounding box center [183, 48] width 12 height 4
click at [239, 119] on div "2025" at bounding box center [239, 119] width 17 height 10
click at [202, 86] on div "JUN" at bounding box center [201, 87] width 17 height 10
click at [190, 125] on div "30" at bounding box center [190, 125] width 10 height 10
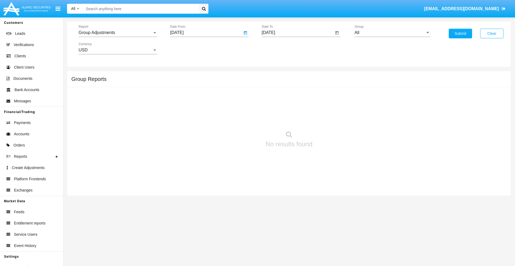
type input "[DATE]"
click at [298, 33] on input "[DATE]" at bounding box center [298, 32] width 72 height 5
click at [279, 48] on span "[DATE]" at bounding box center [275, 48] width 12 height 4
click at [331, 119] on div "2025" at bounding box center [331, 119] width 17 height 10
click at [275, 97] on div "SEP" at bounding box center [274, 97] width 17 height 10
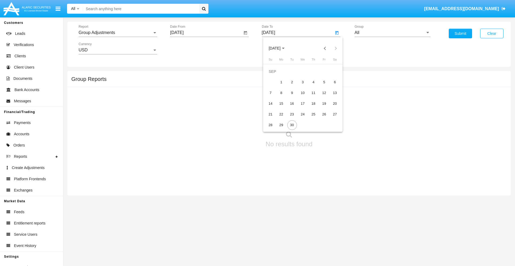
click at [292, 125] on div "30" at bounding box center [292, 125] width 10 height 10
type input "[DATE]"
click at [393, 33] on input "All" at bounding box center [393, 32] width 76 height 5
click at [374, 221] on span "Company AQA" at bounding box center [374, 223] width 28 height 5
type input "Company AQA"
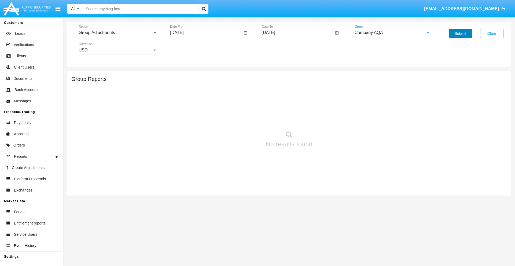
click at [460, 34] on button "Submit" at bounding box center [460, 34] width 23 height 10
click at [118, 33] on span "Report" at bounding box center [116, 32] width 74 height 5
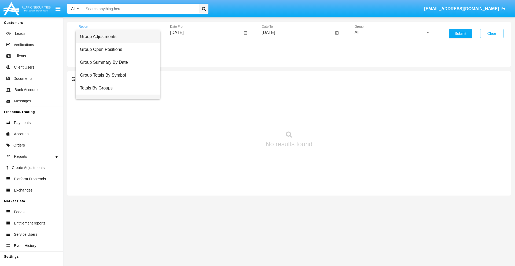
click at [116, 95] on span "Group Fees By Destination" at bounding box center [118, 101] width 76 height 13
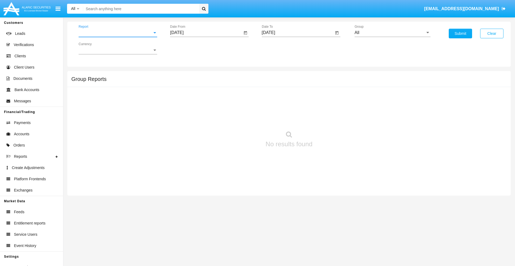
scroll to position [9, 0]
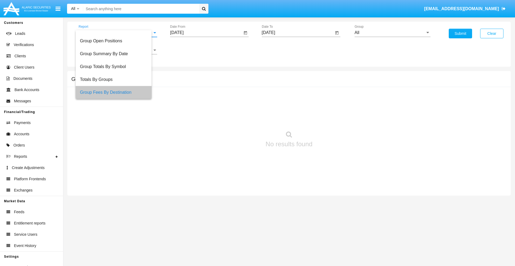
click at [206, 33] on input "[DATE]" at bounding box center [206, 32] width 72 height 5
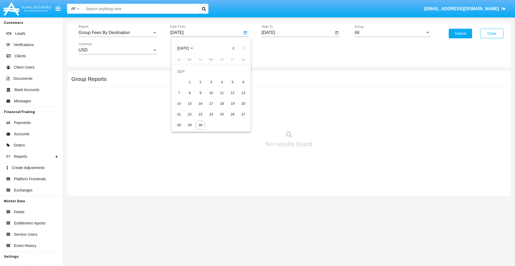
click at [188, 48] on span "[DATE]" at bounding box center [183, 48] width 12 height 4
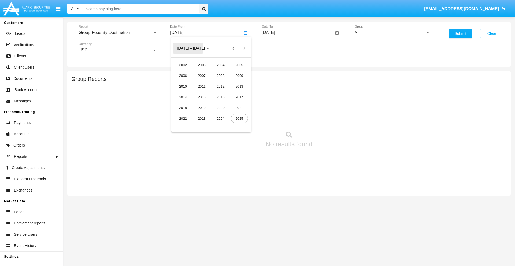
click at [239, 119] on div "2025" at bounding box center [239, 119] width 17 height 10
click at [221, 86] on div "[DATE]" at bounding box center [220, 87] width 17 height 10
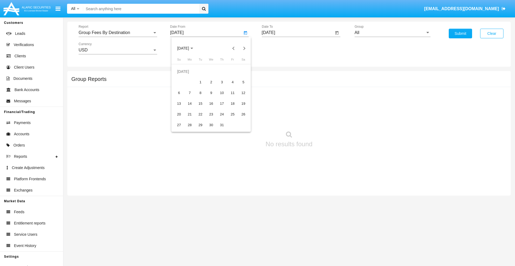
click at [211, 125] on div "30" at bounding box center [211, 125] width 10 height 10
type input "07/30/25"
click at [298, 33] on input "[DATE]" at bounding box center [298, 32] width 72 height 5
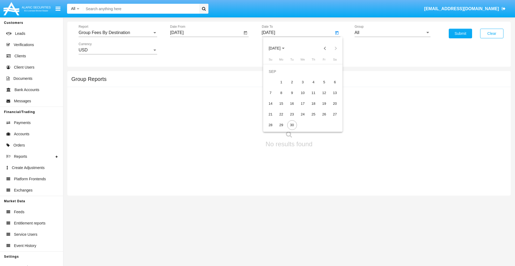
click at [279, 48] on span "[DATE]" at bounding box center [275, 48] width 12 height 4
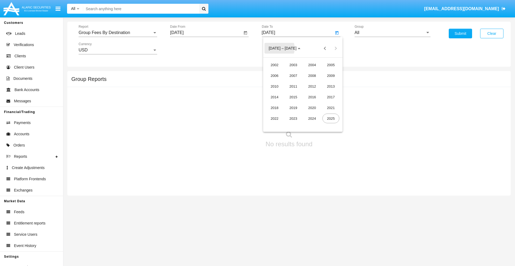
click at [331, 119] on div "2025" at bounding box center [331, 119] width 17 height 10
click at [275, 97] on div "SEP" at bounding box center [274, 97] width 17 height 10
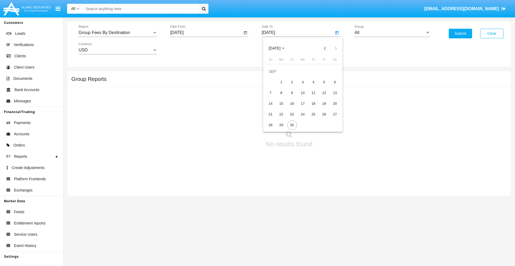
click at [292, 125] on div "30" at bounding box center [292, 125] width 10 height 10
type input "[DATE]"
click at [393, 33] on input "All" at bounding box center [393, 32] width 76 height 5
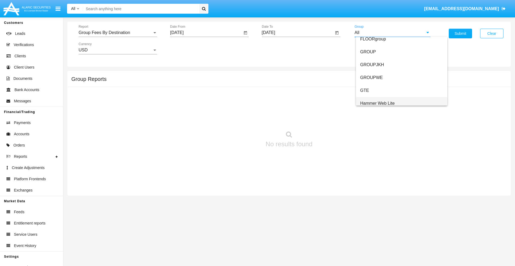
click at [378, 103] on span "Hammer Web Lite" at bounding box center [377, 103] width 35 height 5
type input "Hammer Web Lite"
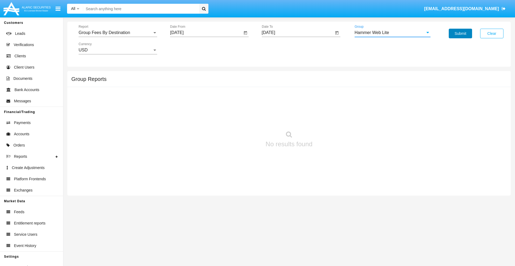
click at [460, 34] on button "Submit" at bounding box center [460, 34] width 23 height 10
click at [118, 33] on span "Report" at bounding box center [116, 32] width 74 height 5
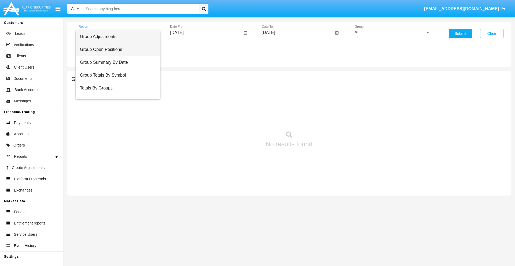
click at [116, 50] on span "Group Open Positions" at bounding box center [118, 49] width 76 height 13
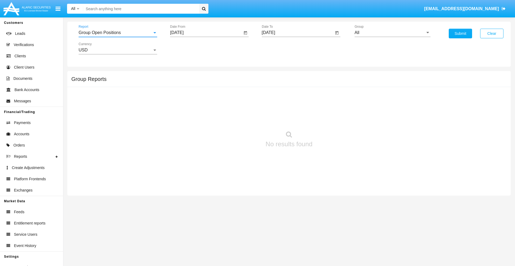
click at [206, 33] on input "[DATE]" at bounding box center [206, 32] width 72 height 5
click at [188, 48] on span "[DATE]" at bounding box center [183, 48] width 12 height 4
click at [239, 119] on div "2025" at bounding box center [239, 119] width 17 height 10
click at [239, 86] on div "AUG" at bounding box center [239, 87] width 17 height 10
click at [243, 114] on div "30" at bounding box center [244, 115] width 10 height 10
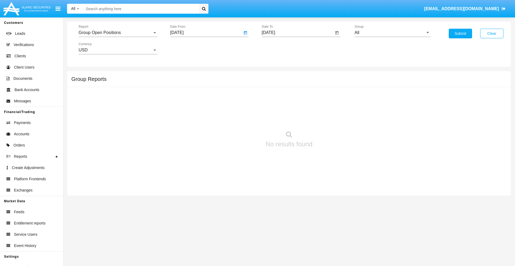
type input "[DATE]"
click at [298, 33] on input "[DATE]" at bounding box center [298, 32] width 72 height 5
click at [279, 48] on span "[DATE]" at bounding box center [275, 48] width 12 height 4
click at [331, 119] on div "2025" at bounding box center [331, 119] width 17 height 10
click at [275, 97] on div "SEP" at bounding box center [274, 97] width 17 height 10
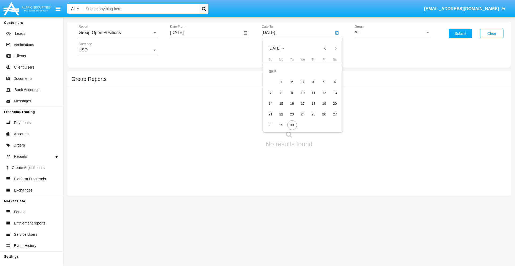
click at [292, 125] on div "30" at bounding box center [292, 125] width 10 height 10
type input "[DATE]"
click at [393, 33] on input "All" at bounding box center [393, 32] width 76 height 5
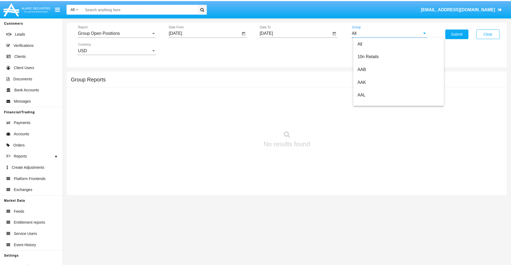
scroll to position [288, 0]
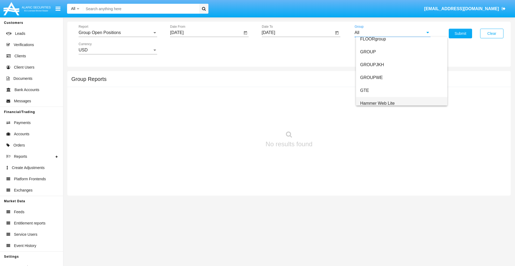
click at [378, 103] on span "Hammer Web Lite" at bounding box center [377, 103] width 35 height 5
type input "Hammer Web Lite"
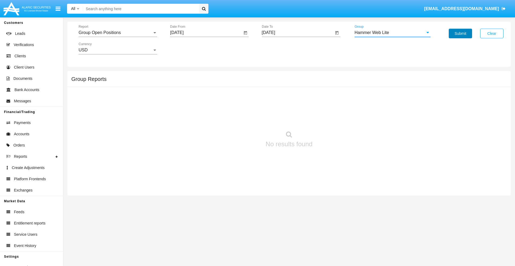
click at [460, 34] on button "Submit" at bounding box center [460, 34] width 23 height 10
click at [118, 33] on span "Report" at bounding box center [116, 32] width 74 height 5
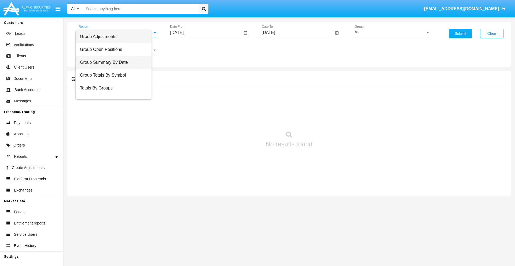
click at [116, 63] on span "Group Summary By Date" at bounding box center [113, 62] width 67 height 13
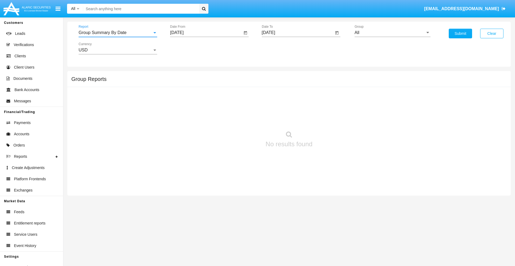
click at [206, 33] on input "[DATE]" at bounding box center [206, 32] width 72 height 5
click at [188, 48] on span "[DATE]" at bounding box center [183, 48] width 12 height 4
click at [239, 119] on div "2025" at bounding box center [239, 119] width 17 height 10
click at [239, 86] on div "AUG" at bounding box center [239, 87] width 17 height 10
click at [243, 114] on div "30" at bounding box center [244, 115] width 10 height 10
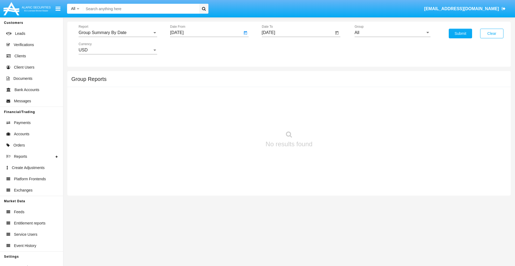
type input "[DATE]"
click at [298, 33] on input "[DATE]" at bounding box center [298, 32] width 72 height 5
click at [279, 48] on span "[DATE]" at bounding box center [275, 48] width 12 height 4
click at [331, 119] on div "2025" at bounding box center [331, 119] width 17 height 10
click at [275, 97] on div "SEP" at bounding box center [274, 97] width 17 height 10
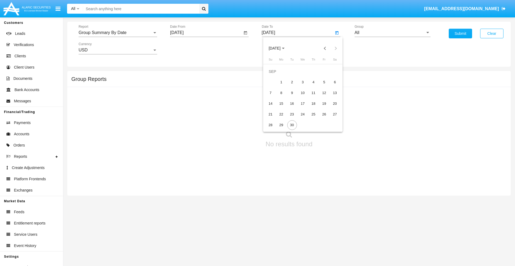
click at [292, 125] on div "30" at bounding box center [292, 125] width 10 height 10
type input "[DATE]"
click at [393, 33] on input "All" at bounding box center [393, 32] width 76 height 5
type input "Hammer Web Lite"
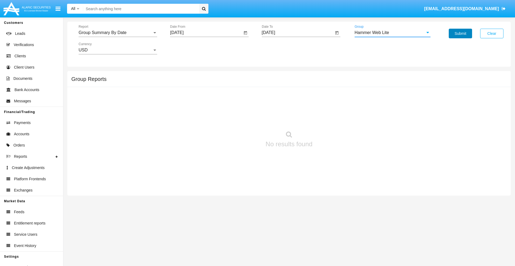
click at [460, 34] on button "Submit" at bounding box center [460, 34] width 23 height 10
click at [118, 33] on span "Report" at bounding box center [116, 32] width 74 height 5
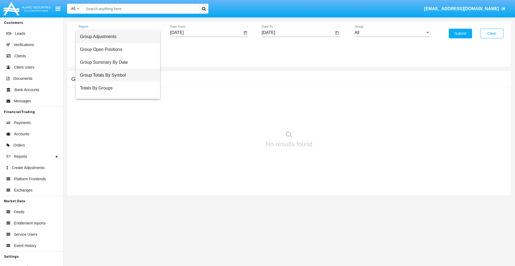
click at [116, 75] on span "Group Totals By Symbol" at bounding box center [118, 75] width 76 height 13
click at [206, 33] on input "[DATE]" at bounding box center [206, 32] width 72 height 5
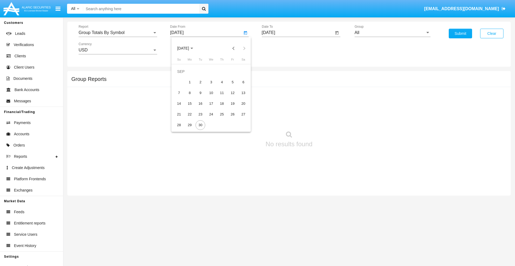
click at [188, 48] on span "[DATE]" at bounding box center [183, 48] width 12 height 4
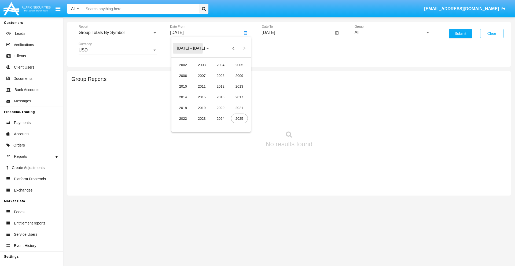
click at [239, 119] on div "2025" at bounding box center [239, 119] width 17 height 10
click at [239, 86] on div "AUG" at bounding box center [239, 87] width 17 height 10
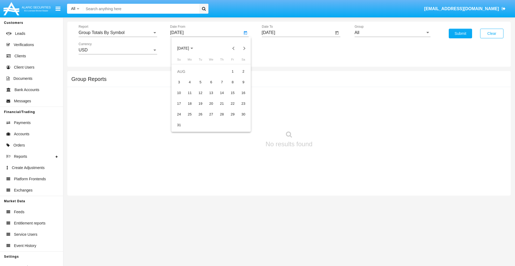
click at [243, 114] on div "30" at bounding box center [244, 115] width 10 height 10
type input "[DATE]"
click at [298, 33] on input "[DATE]" at bounding box center [298, 32] width 72 height 5
click at [279, 48] on span "[DATE]" at bounding box center [275, 48] width 12 height 4
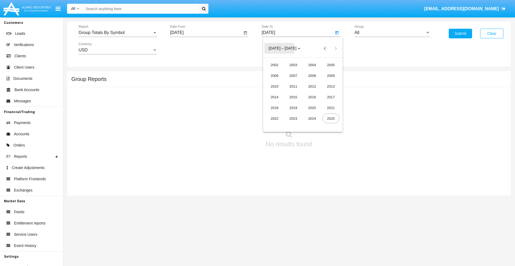
click at [331, 119] on div "2025" at bounding box center [331, 119] width 17 height 10
click at [275, 97] on div "SEP" at bounding box center [274, 97] width 17 height 10
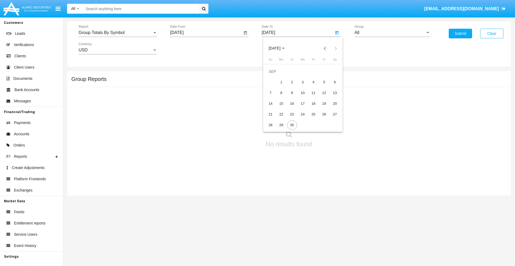
click at [292, 125] on div "30" at bounding box center [292, 125] width 10 height 10
type input "[DATE]"
click at [393, 33] on input "All" at bounding box center [393, 32] width 76 height 5
type input "Hammer Web Lite"
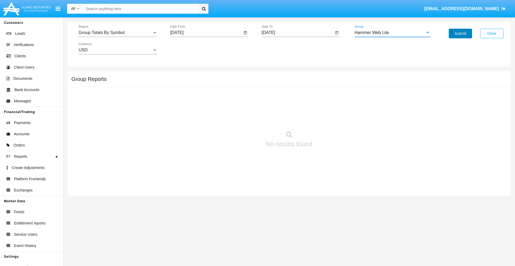
click at [460, 34] on button "Submit" at bounding box center [460, 34] width 23 height 10
click at [118, 33] on span "Report" at bounding box center [116, 32] width 74 height 5
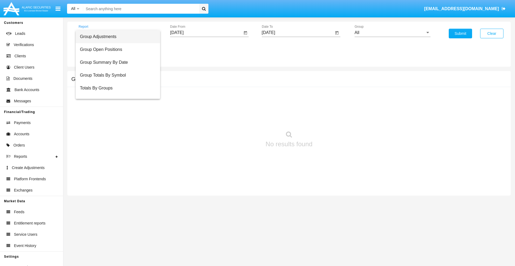
click at [116, 108] on span "Totals By Accounts" at bounding box center [118, 114] width 76 height 13
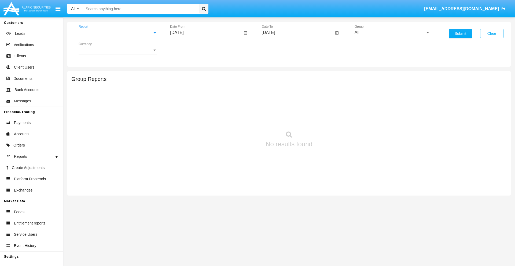
scroll to position [21, 0]
click at [206, 33] on input "[DATE]" at bounding box center [206, 32] width 72 height 5
click at [188, 48] on span "SEP 2025" at bounding box center [183, 48] width 12 height 4
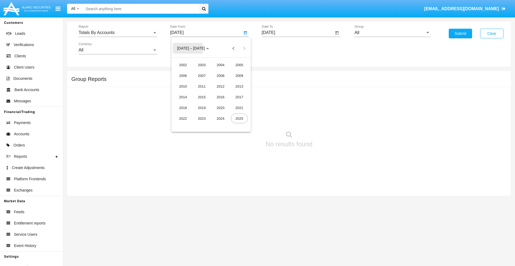
click at [239, 119] on div "2025" at bounding box center [239, 119] width 17 height 10
click at [183, 97] on div "SEP" at bounding box center [183, 97] width 17 height 10
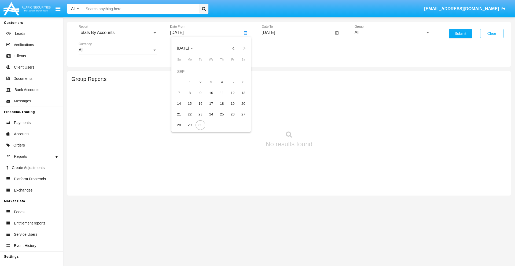
click at [190, 104] on div "15" at bounding box center [190, 104] width 10 height 10
type input "09/15/25"
click at [298, 33] on input "09/29/25" at bounding box center [298, 32] width 72 height 5
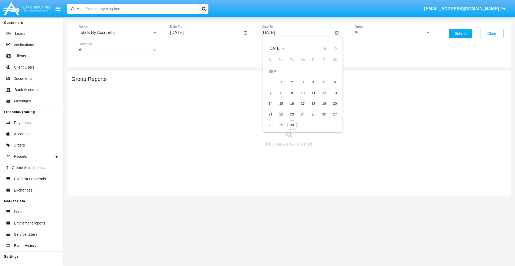
click at [279, 48] on span "SEP 2025" at bounding box center [275, 48] width 12 height 4
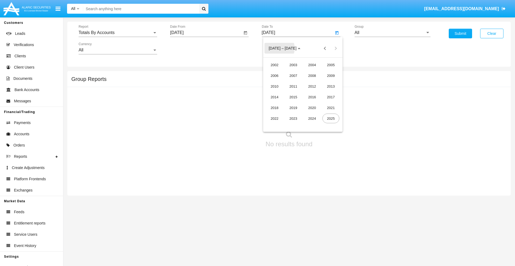
click at [331, 119] on div "2025" at bounding box center [331, 119] width 17 height 10
click at [275, 97] on div "SEP" at bounding box center [274, 97] width 17 height 10
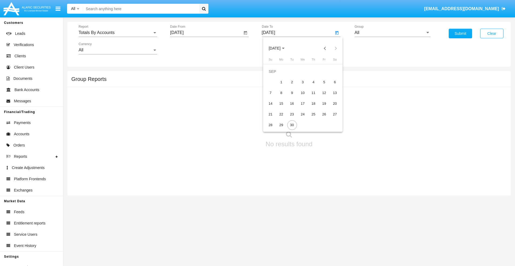
click at [292, 125] on div "30" at bounding box center [292, 125] width 10 height 10
type input "09/30/25"
click at [393, 33] on input "All" at bounding box center [393, 32] width 76 height 5
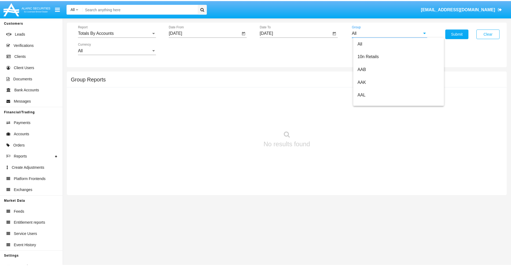
scroll to position [288, 0]
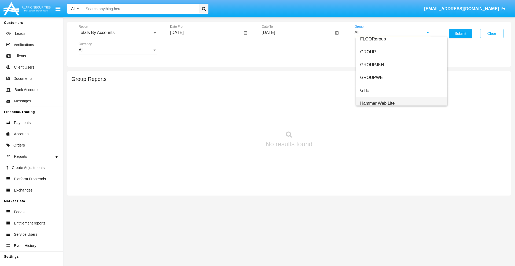
click at [378, 103] on span "Hammer Web Lite" at bounding box center [377, 103] width 35 height 5
type input "Hammer Web Lite"
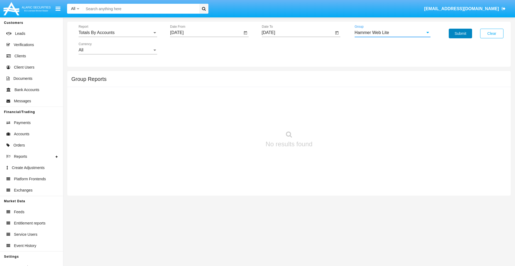
click at [460, 34] on button "Submit" at bounding box center [460, 34] width 23 height 10
click at [118, 33] on span "Report" at bounding box center [116, 32] width 74 height 5
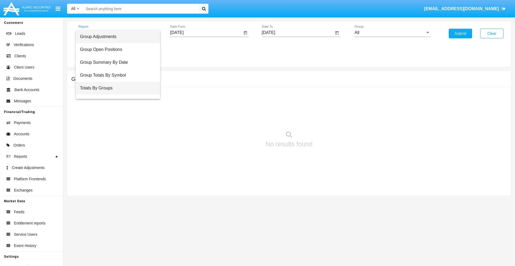
click at [116, 88] on span "Totals By Groups" at bounding box center [118, 88] width 76 height 13
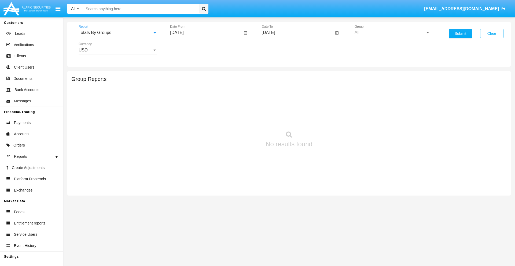
click at [206, 33] on input "[DATE]" at bounding box center [206, 32] width 72 height 5
click at [188, 48] on span "SEP 2025" at bounding box center [183, 48] width 12 height 4
click at [239, 119] on div "2025" at bounding box center [239, 119] width 17 height 10
click at [183, 97] on div "SEP" at bounding box center [183, 97] width 17 height 10
click at [190, 104] on div "15" at bounding box center [190, 104] width 10 height 10
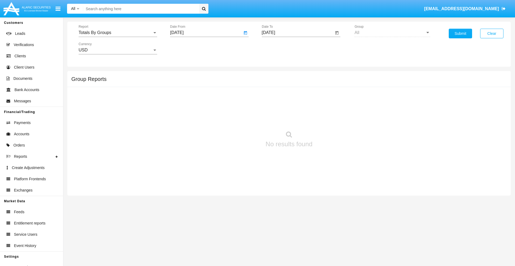
type input "09/15/25"
click at [298, 33] on input "[DATE]" at bounding box center [298, 32] width 72 height 5
click at [279, 48] on span "SEP 2025" at bounding box center [275, 48] width 12 height 4
click at [331, 119] on div "2025" at bounding box center [331, 119] width 17 height 10
click at [275, 97] on div "SEP" at bounding box center [274, 97] width 17 height 10
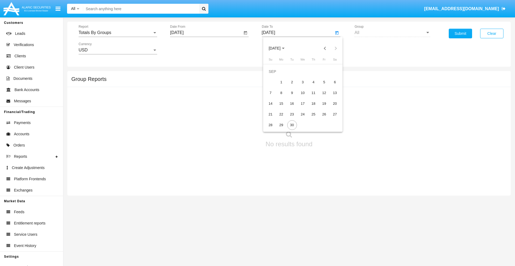
click at [292, 125] on div "30" at bounding box center [292, 125] width 10 height 10
type input "09/30/25"
click at [460, 34] on button "Submit" at bounding box center [460, 34] width 23 height 10
click at [118, 33] on span "Report" at bounding box center [116, 32] width 74 height 5
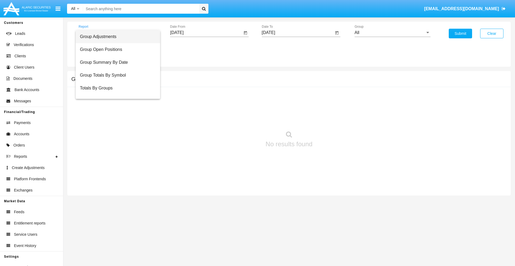
click at [116, 37] on span "Group Adjustments" at bounding box center [118, 36] width 76 height 13
click at [393, 33] on input "All" at bounding box center [393, 32] width 76 height 5
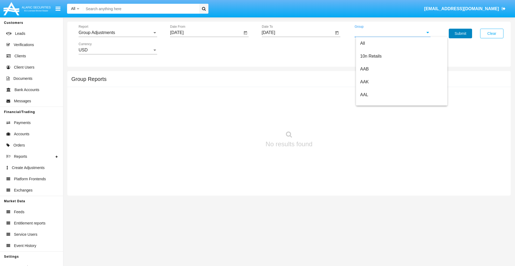
click at [460, 34] on button "Submit" at bounding box center [460, 34] width 23 height 10
click at [118, 33] on span "Report" at bounding box center [116, 32] width 74 height 5
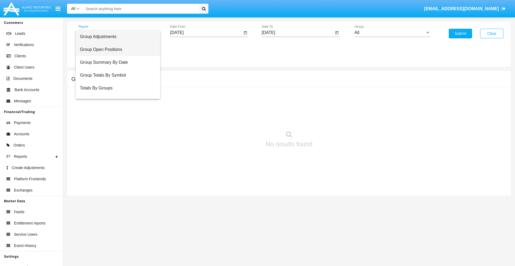
click at [116, 50] on span "Group Open Positions" at bounding box center [118, 49] width 76 height 13
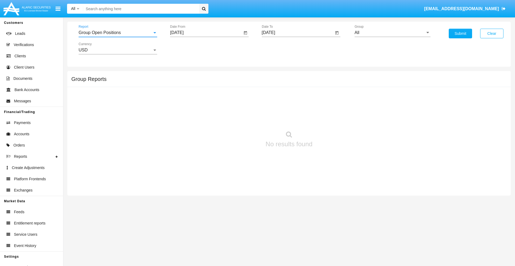
click at [393, 33] on input "All" at bounding box center [393, 32] width 76 height 5
click at [460, 34] on button "Submit" at bounding box center [460, 34] width 23 height 10
click at [118, 33] on span "Report" at bounding box center [116, 32] width 74 height 5
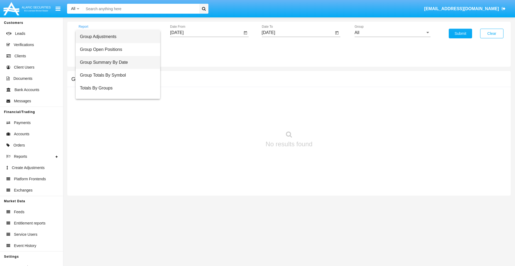
click at [116, 63] on span "Group Summary By Date" at bounding box center [118, 62] width 76 height 13
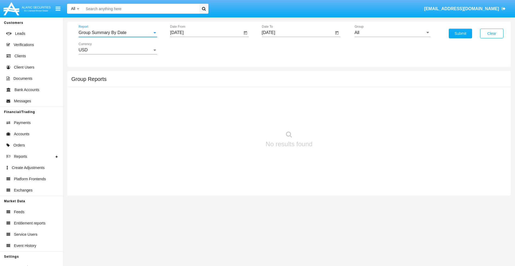
click at [393, 33] on input "All" at bounding box center [393, 32] width 76 height 5
click at [460, 34] on button "Submit" at bounding box center [460, 34] width 23 height 10
click at [118, 33] on span "Report" at bounding box center [116, 32] width 74 height 5
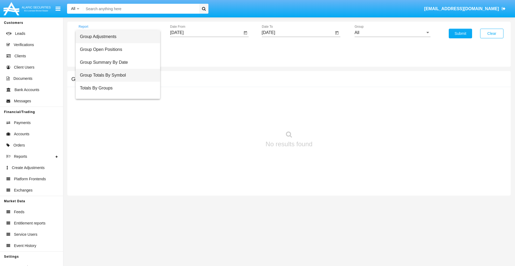
click at [116, 75] on span "Group Totals By Symbol" at bounding box center [118, 75] width 76 height 13
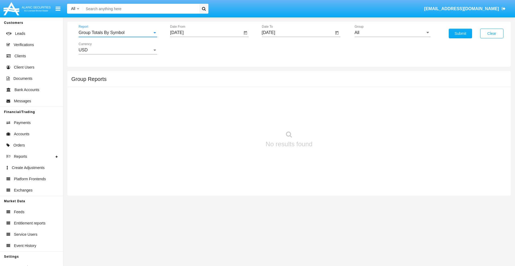
click at [393, 33] on input "All" at bounding box center [393, 32] width 76 height 5
click at [460, 34] on button "Submit" at bounding box center [460, 34] width 23 height 10
click at [118, 33] on span "Report" at bounding box center [116, 32] width 74 height 5
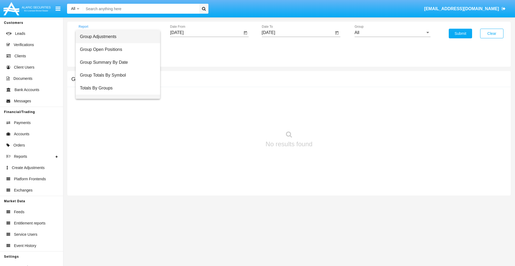
click at [116, 95] on span "Group Fees By Destination" at bounding box center [118, 101] width 76 height 13
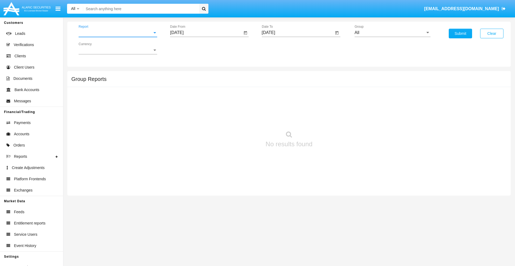
scroll to position [9, 0]
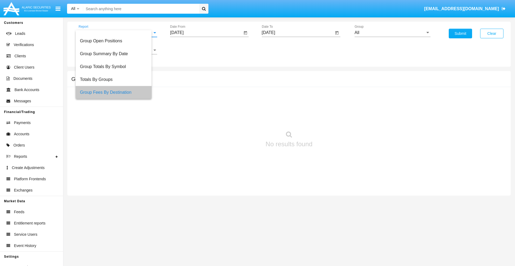
click at [393, 33] on input "All" at bounding box center [393, 32] width 76 height 5
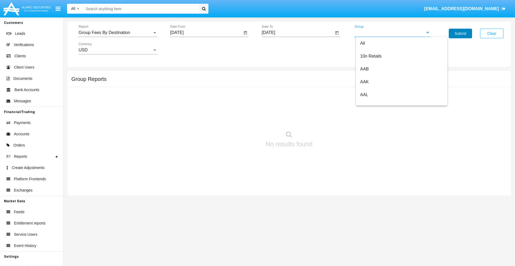
click at [460, 34] on button "Submit" at bounding box center [460, 34] width 23 height 10
